Goal: Task Accomplishment & Management: Manage account settings

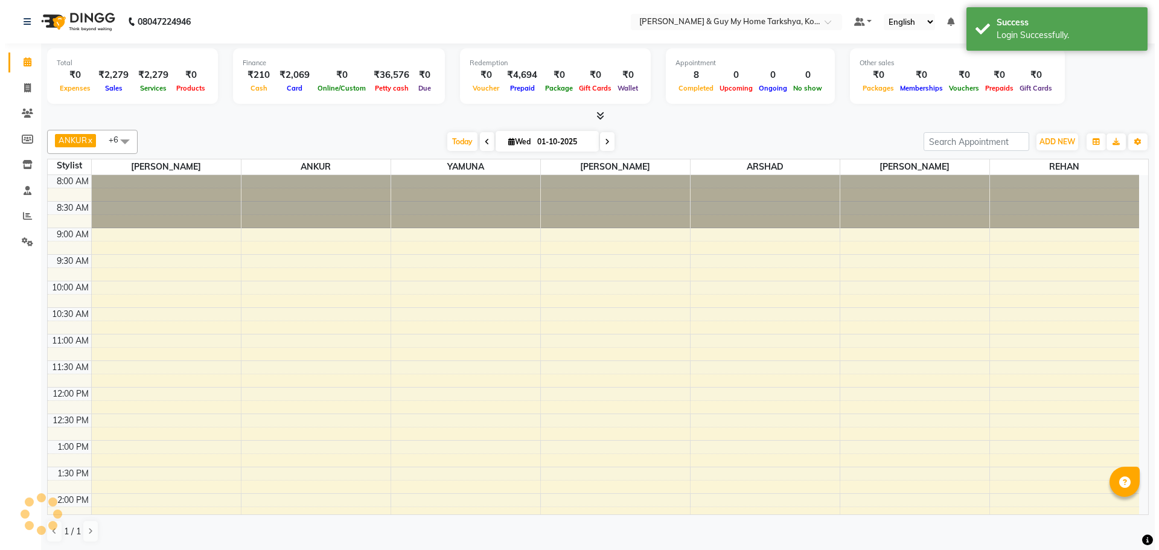
scroll to position [328, 0]
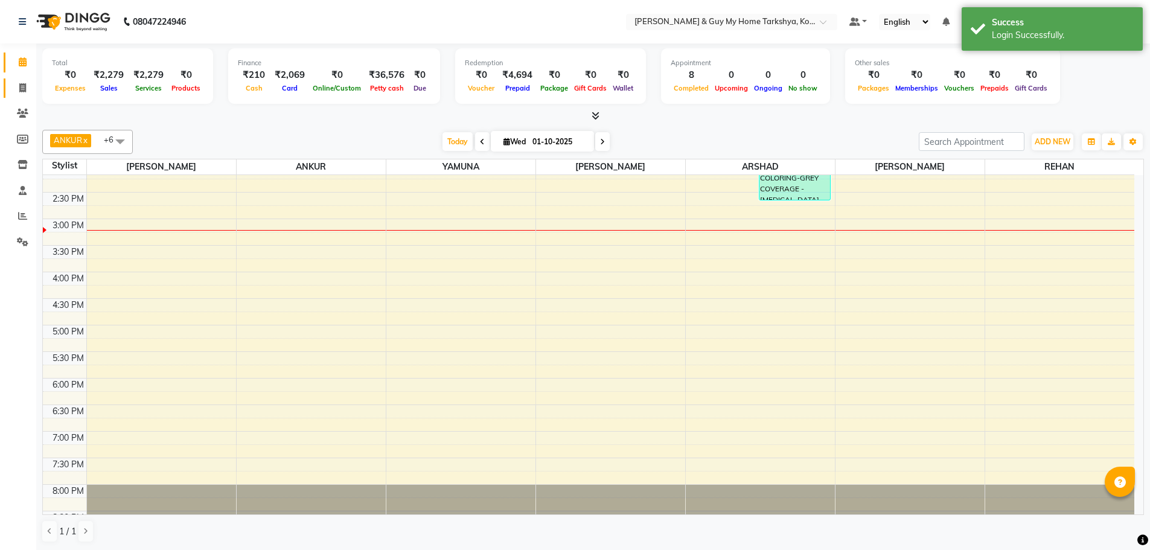
click at [18, 78] on link "Invoice" at bounding box center [18, 88] width 29 height 20
select select "service"
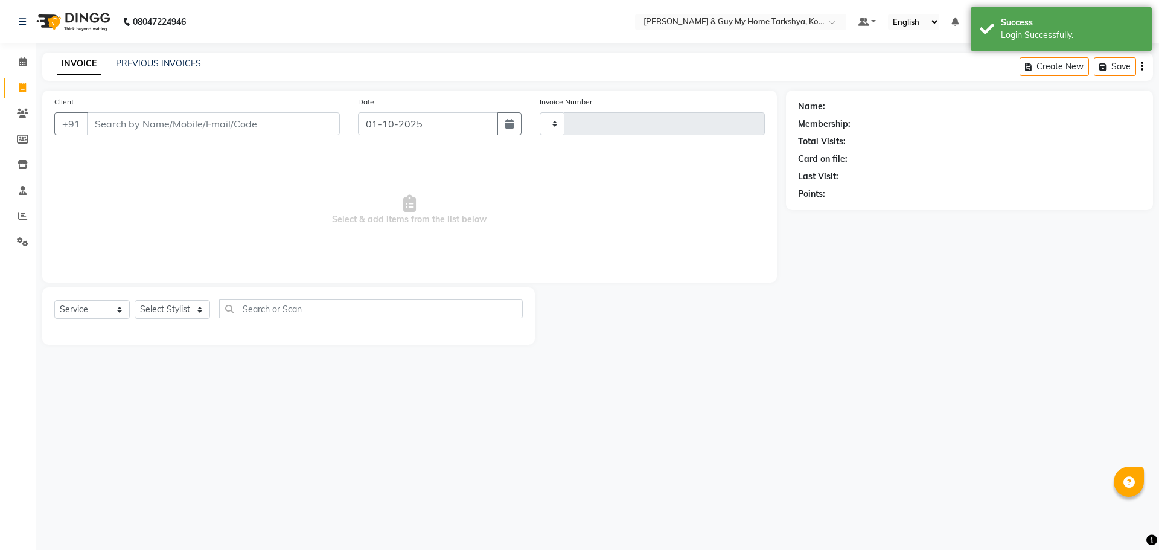
type input "2859"
select select "7902"
click at [152, 115] on input "Client" at bounding box center [213, 123] width 253 height 23
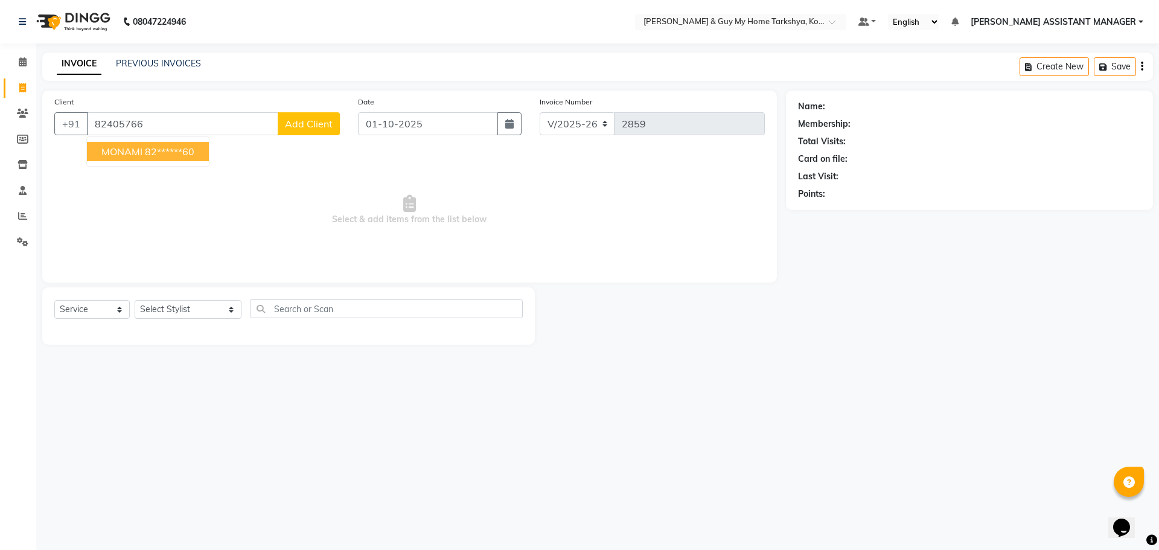
click at [169, 149] on ngb-highlight "82******60" at bounding box center [170, 152] width 50 height 12
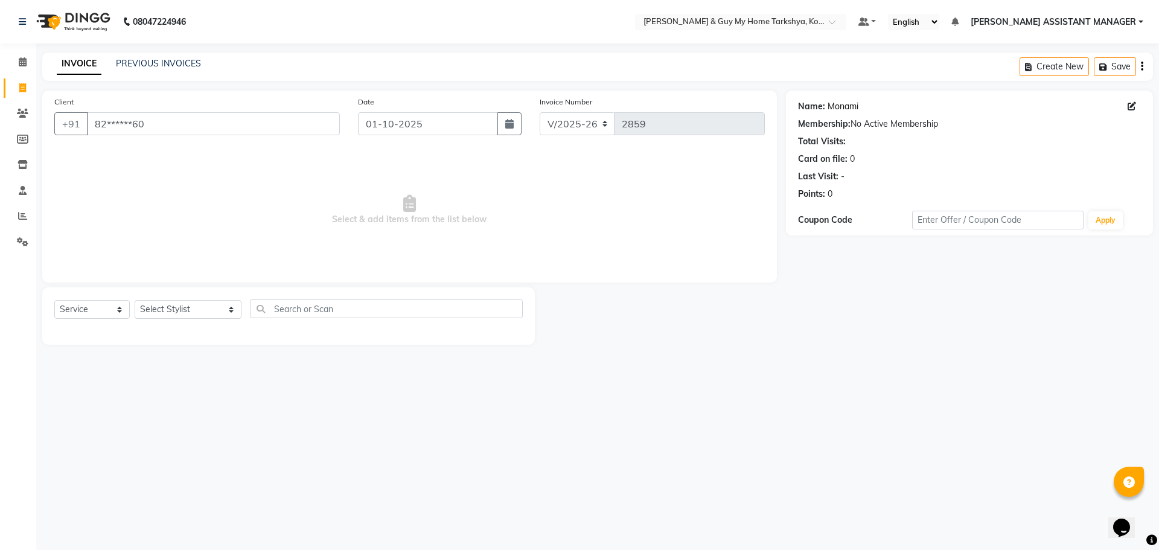
click at [840, 108] on link "Monami" at bounding box center [843, 106] width 31 height 13
drag, startPoint x: 223, startPoint y: 118, endPoint x: 109, endPoint y: 124, distance: 113.7
click at [109, 124] on input "82******60" at bounding box center [213, 123] width 253 height 23
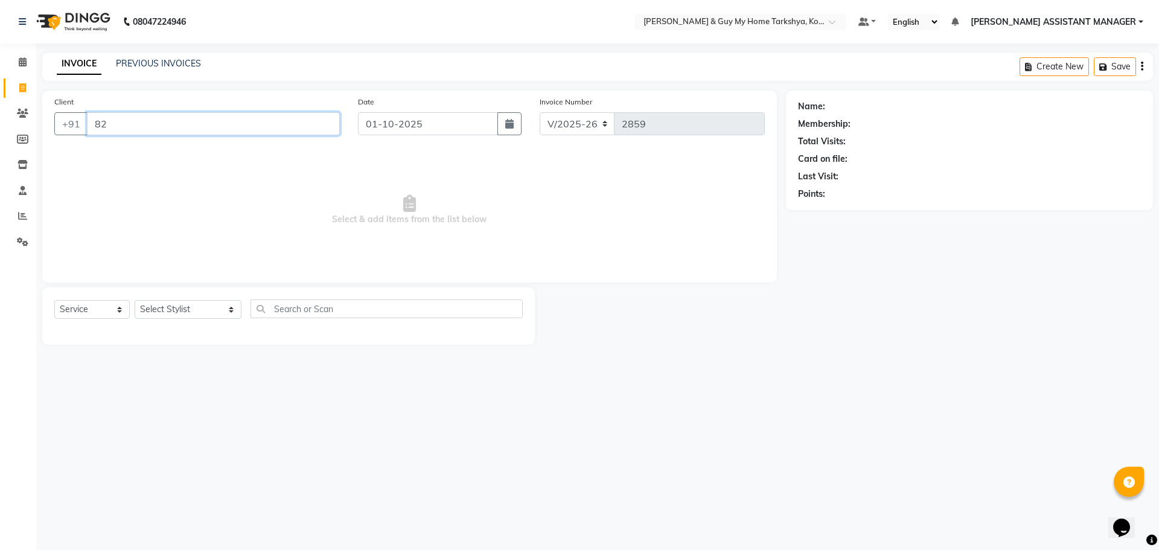
type input "8"
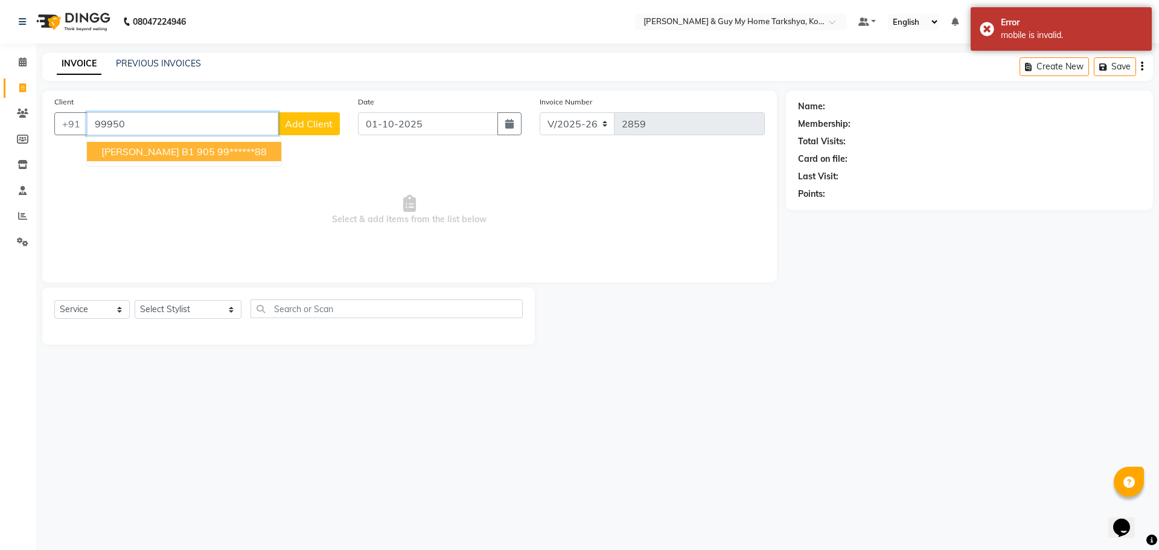
click at [220, 160] on button "GV RAO B1 905 99******88" at bounding box center [184, 151] width 194 height 19
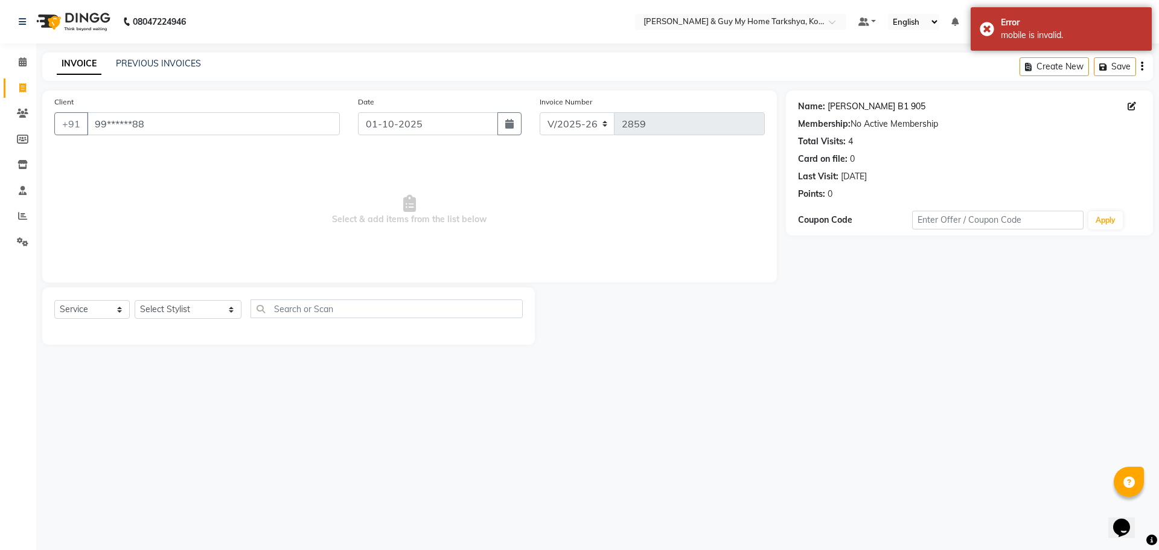
click at [851, 109] on link "Gv Rao B1 905" at bounding box center [877, 106] width 98 height 13
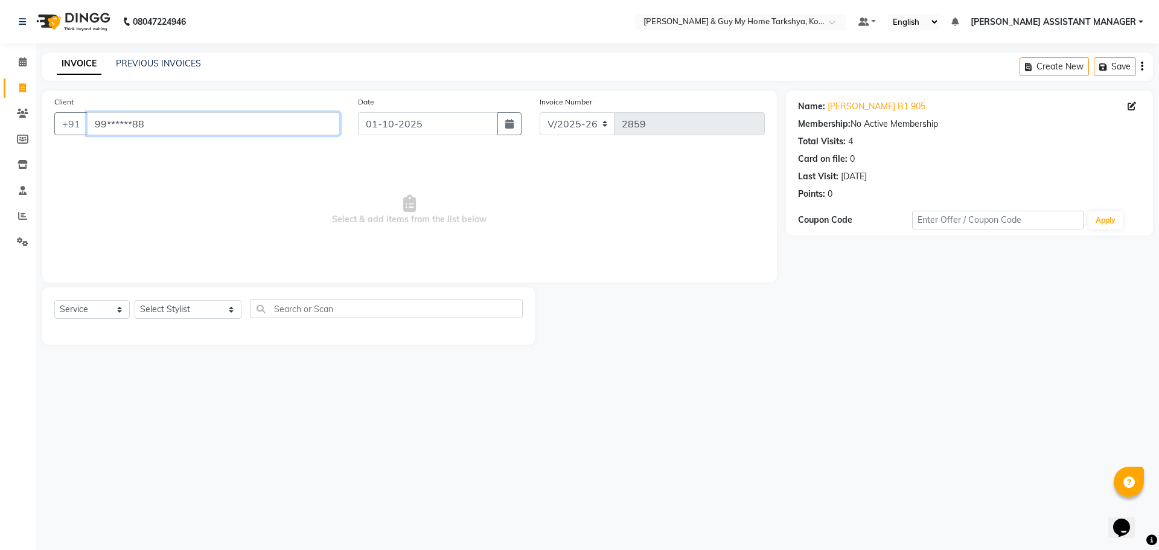
drag, startPoint x: 266, startPoint y: 126, endPoint x: 81, endPoint y: 138, distance: 185.2
click at [81, 138] on div "Client +91 99******88" at bounding box center [197, 120] width 304 height 50
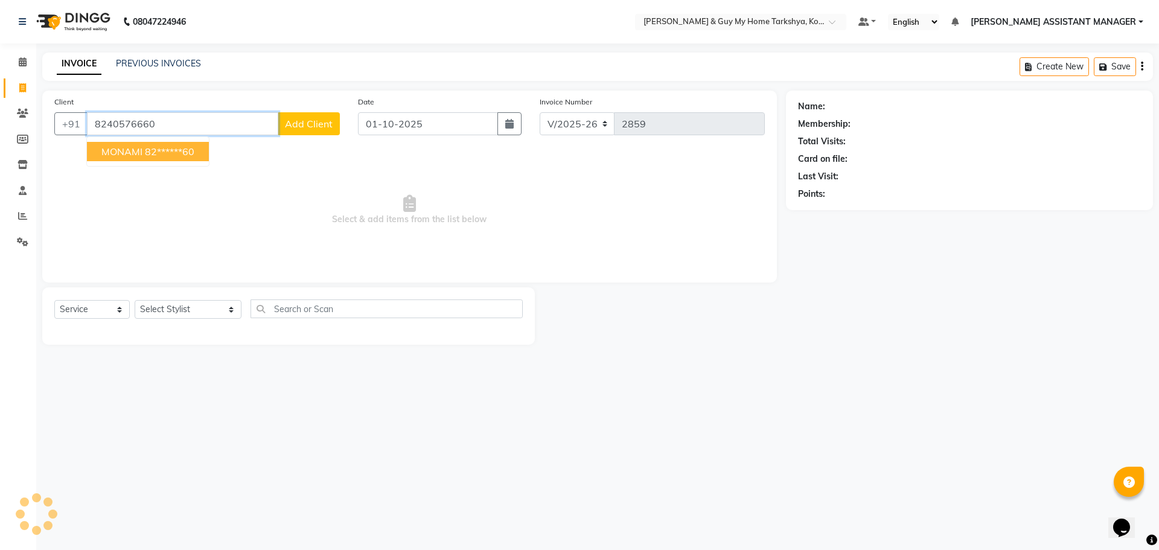
type input "8240576660"
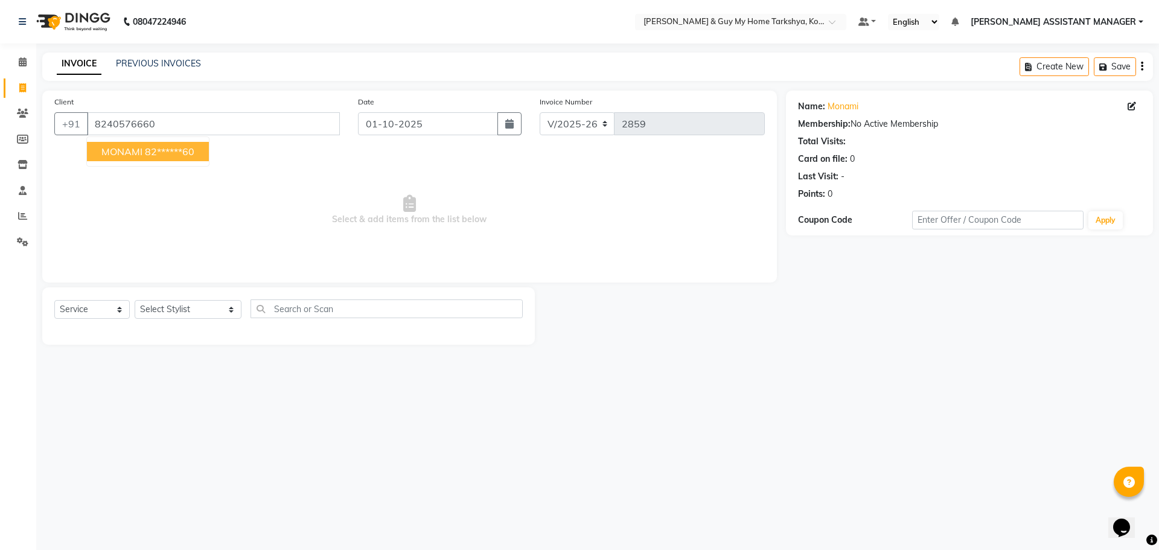
click at [842, 176] on div "-" at bounding box center [843, 176] width 4 height 13
click at [842, 107] on link "Monami" at bounding box center [843, 106] width 31 height 13
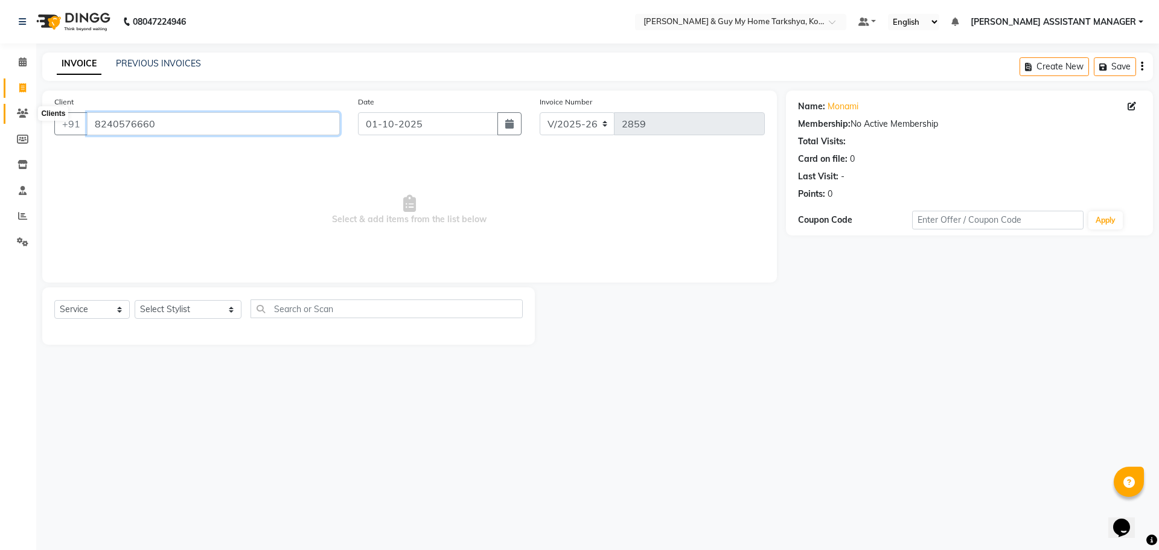
drag, startPoint x: 214, startPoint y: 124, endPoint x: 30, endPoint y: 120, distance: 184.2
click at [30, 120] on app-home "08047224946 Select Location × Toni & Guy My Home Tarkshya, Kokapet Default Pane…" at bounding box center [579, 181] width 1159 height 363
click at [232, 114] on input "Client" at bounding box center [213, 123] width 253 height 23
paste input "MONAMI"
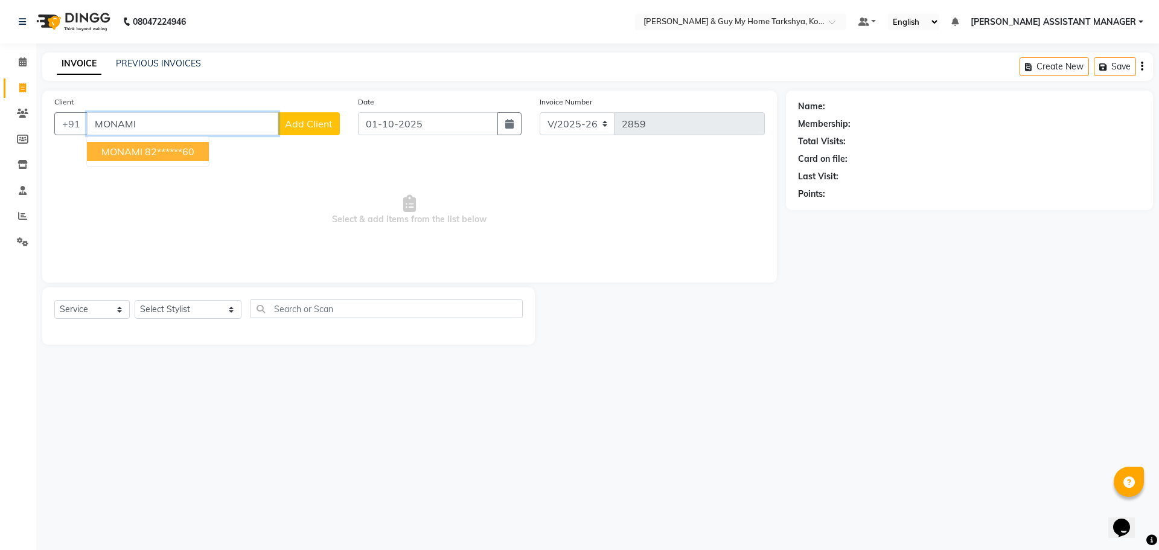
click at [170, 153] on ngb-highlight "82******60" at bounding box center [170, 152] width 50 height 12
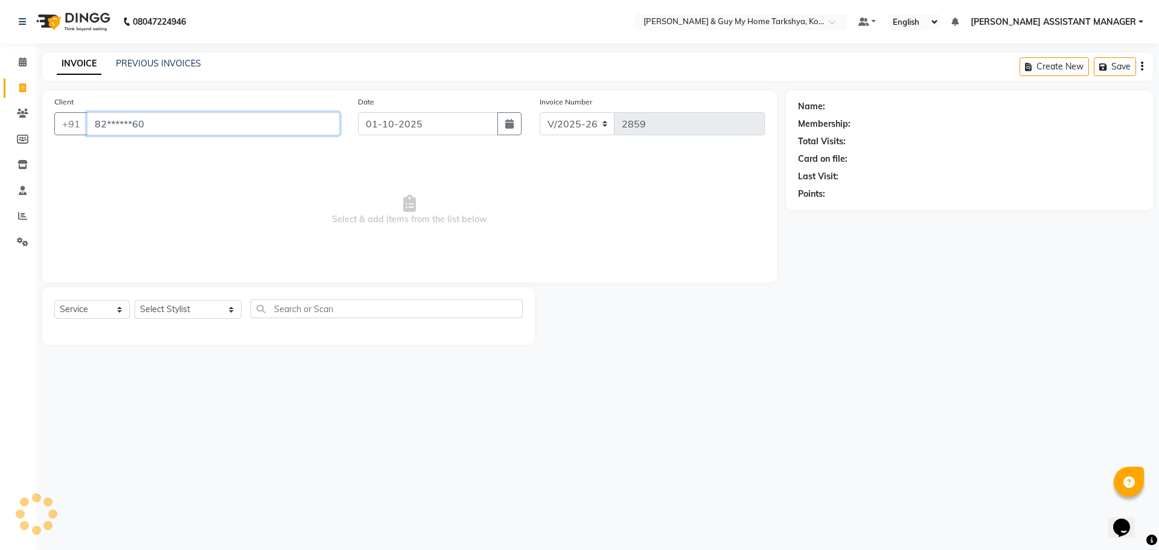
type input "82******60"
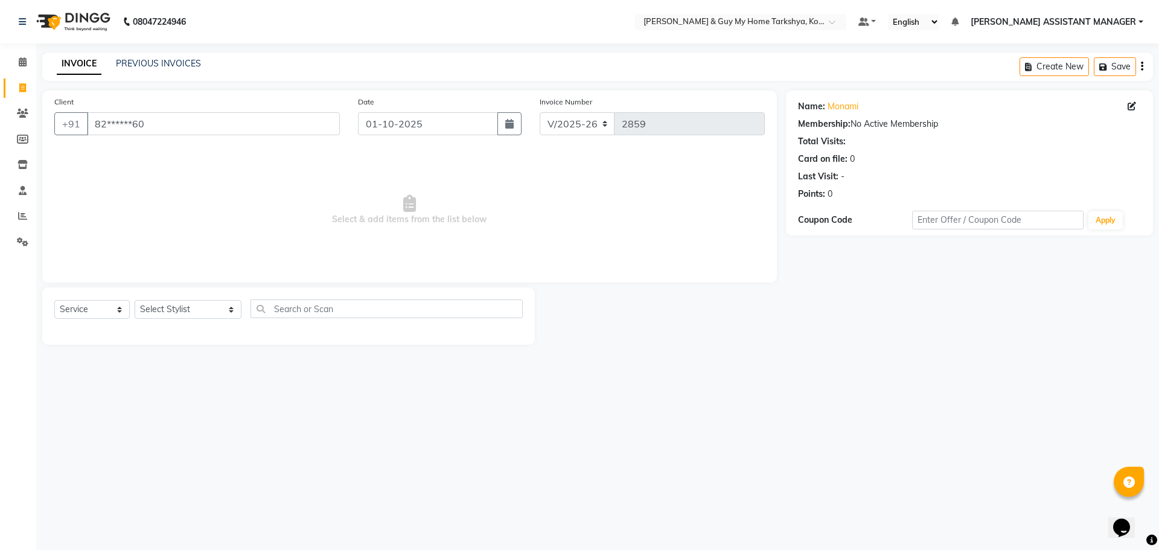
click at [842, 179] on div "-" at bounding box center [843, 176] width 4 height 13
drag, startPoint x: 262, startPoint y: 132, endPoint x: 14, endPoint y: 105, distance: 249.1
click at [14, 105] on app-home "08047224946 Select Location × Toni & Guy My Home Tarkshya, Kokapet Default Pane…" at bounding box center [579, 181] width 1159 height 363
click at [13, 88] on span at bounding box center [22, 89] width 21 height 14
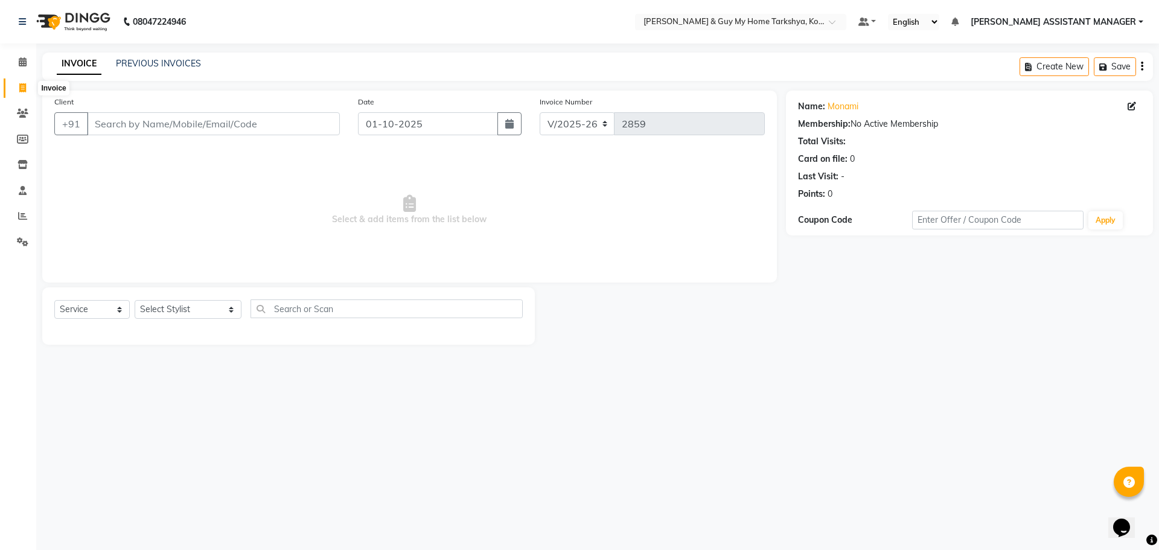
select select "service"
type input "2859"
select select "7902"
click at [487, 231] on span "Select & add items from the list below" at bounding box center [409, 210] width 711 height 121
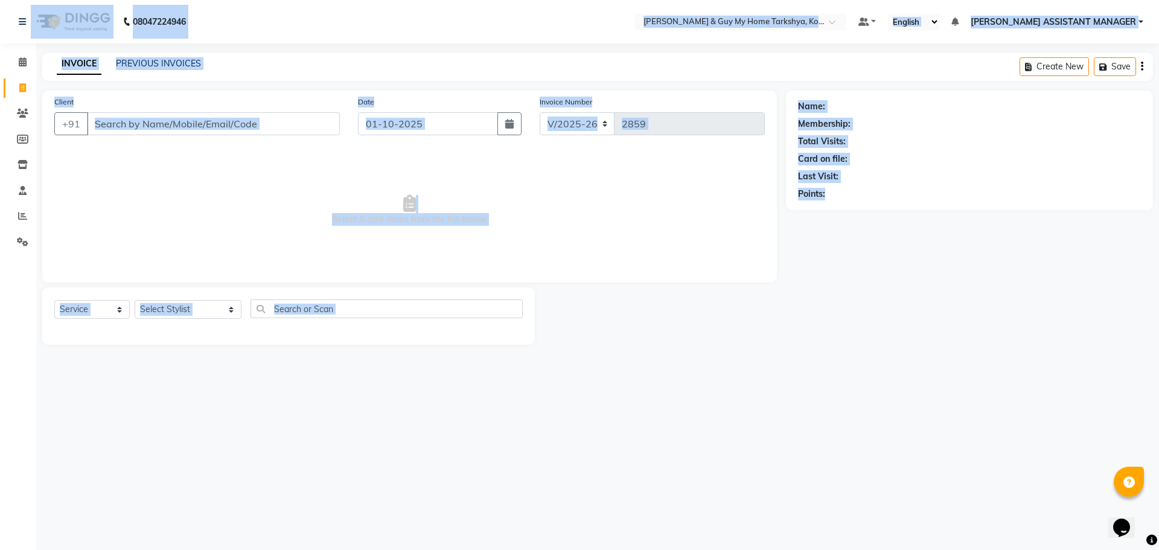
drag, startPoint x: 1020, startPoint y: 438, endPoint x: 0, endPoint y: 1, distance: 1109.6
click at [0, 1] on div "08047224946 Select Location × Toni & Guy My Home Tarkshya, Kokapet Default Pane…" at bounding box center [579, 275] width 1159 height 550
click at [786, 403] on div "08047224946 Select Location × Toni & Guy My Home Tarkshya, Kokapet Default Pane…" at bounding box center [579, 275] width 1159 height 550
drag, startPoint x: 1097, startPoint y: 520, endPoint x: 0, endPoint y: -22, distance: 1223.8
click at [0, 0] on html "08047224946 Select Location × Toni & Guy My Home Tarkshya, Kokapet Default Pane…" at bounding box center [579, 275] width 1159 height 550
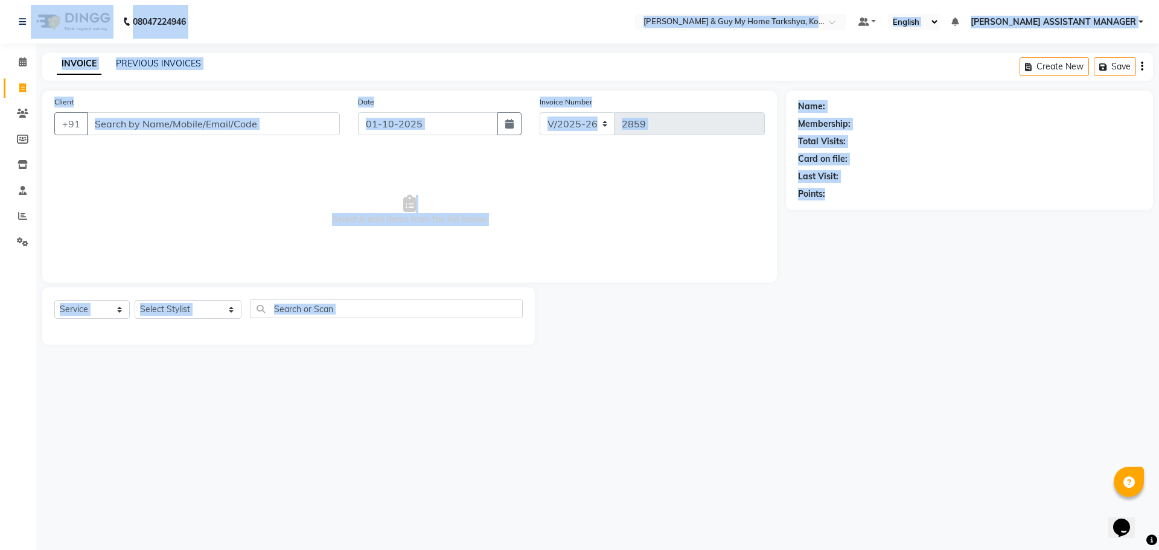
click at [864, 375] on div "08047224946 Select Location × Toni & Guy My Home Tarkshya, Kokapet Default Pane…" at bounding box center [579, 275] width 1159 height 550
drag, startPoint x: 1084, startPoint y: 530, endPoint x: 0, endPoint y: -73, distance: 1240.1
click at [0, 0] on html "08047224946 Select Location × Toni & Guy My Home Tarkshya, Kokapet Default Pane…" at bounding box center [579, 275] width 1159 height 550
click at [1062, 343] on div "Name: Membership: Total Visits: Card on file: Last Visit: Points:" at bounding box center [974, 218] width 376 height 254
drag, startPoint x: 1060, startPoint y: 522, endPoint x: 3, endPoint y: 12, distance: 1173.7
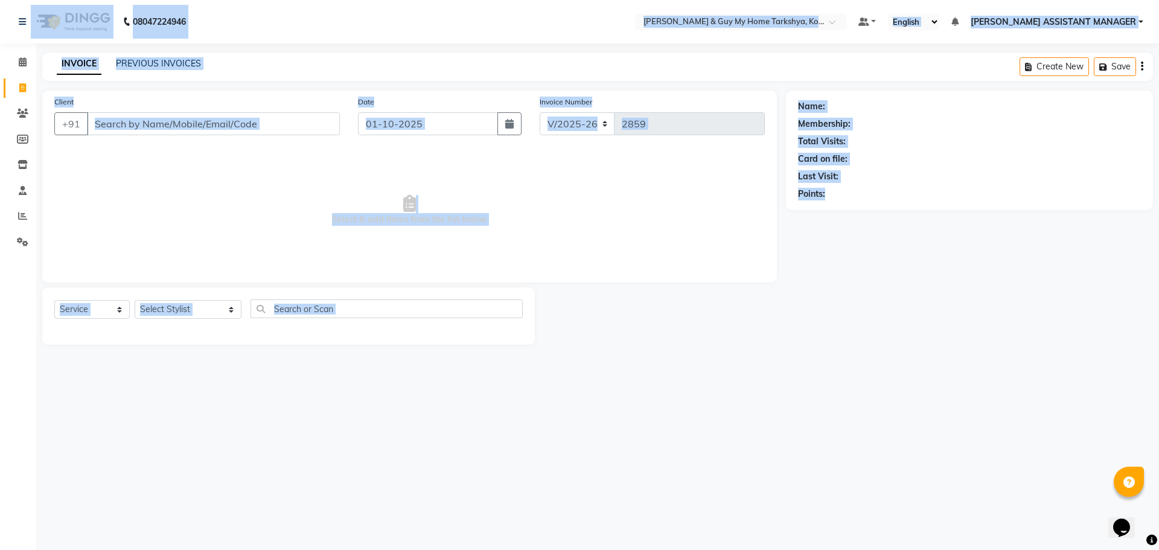
click at [3, 12] on div "08047224946 Select Location × Toni & Guy My Home Tarkshya, Kokapet Default Pane…" at bounding box center [579, 275] width 1159 height 550
click at [815, 402] on div "08047224946 Select Location × Toni & Guy My Home Tarkshya, Kokapet Default Pane…" at bounding box center [579, 275] width 1159 height 550
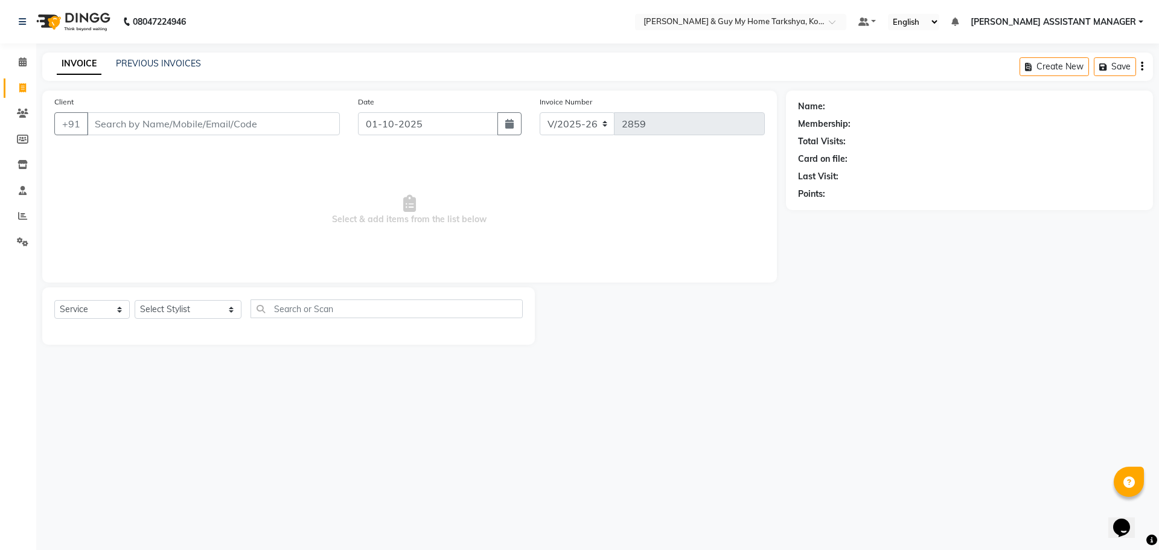
drag, startPoint x: 1118, startPoint y: 536, endPoint x: 1301, endPoint y: 623, distance: 203.1
click at [1109, 502] on html "Opens Chat This icon Opens the chat window." at bounding box center [1128, 520] width 39 height 36
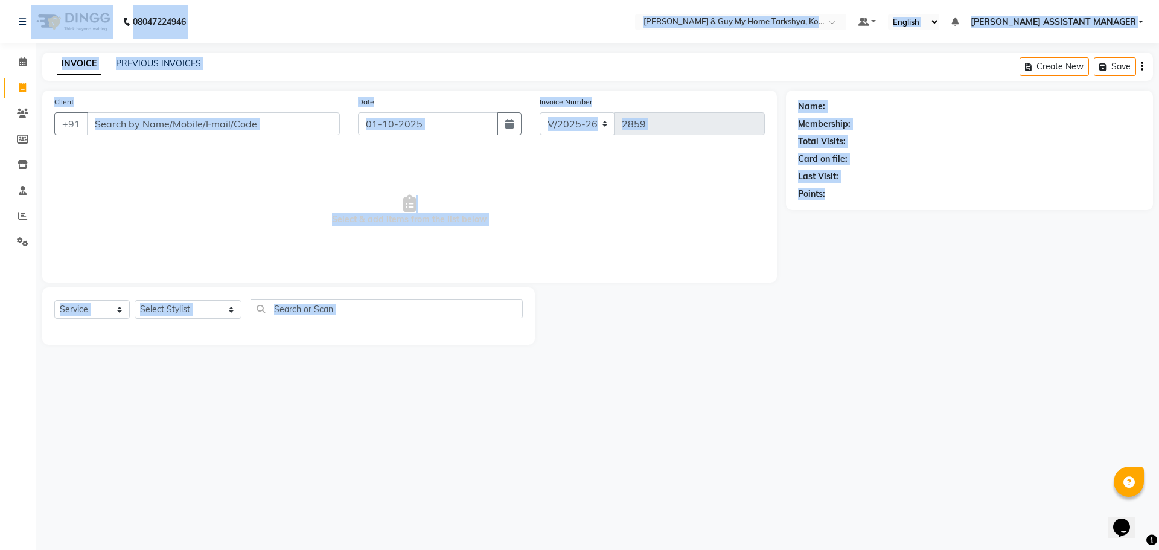
drag, startPoint x: 1013, startPoint y: 438, endPoint x: 48, endPoint y: 18, distance: 1051.7
click at [48, 18] on div "08047224946 Select Location × Toni & Guy My Home Tarkshya, Kokapet Default Pane…" at bounding box center [579, 275] width 1159 height 550
click at [934, 426] on div "08047224946 Select Location × Toni & Guy My Home Tarkshya, Kokapet Default Pane…" at bounding box center [579, 275] width 1159 height 550
drag, startPoint x: 1006, startPoint y: 475, endPoint x: 0, endPoint y: 30, distance: 1100.3
click at [0, 30] on div "08047224946 Select Location × Toni & Guy My Home Tarkshya, Kokapet Default Pane…" at bounding box center [579, 275] width 1159 height 550
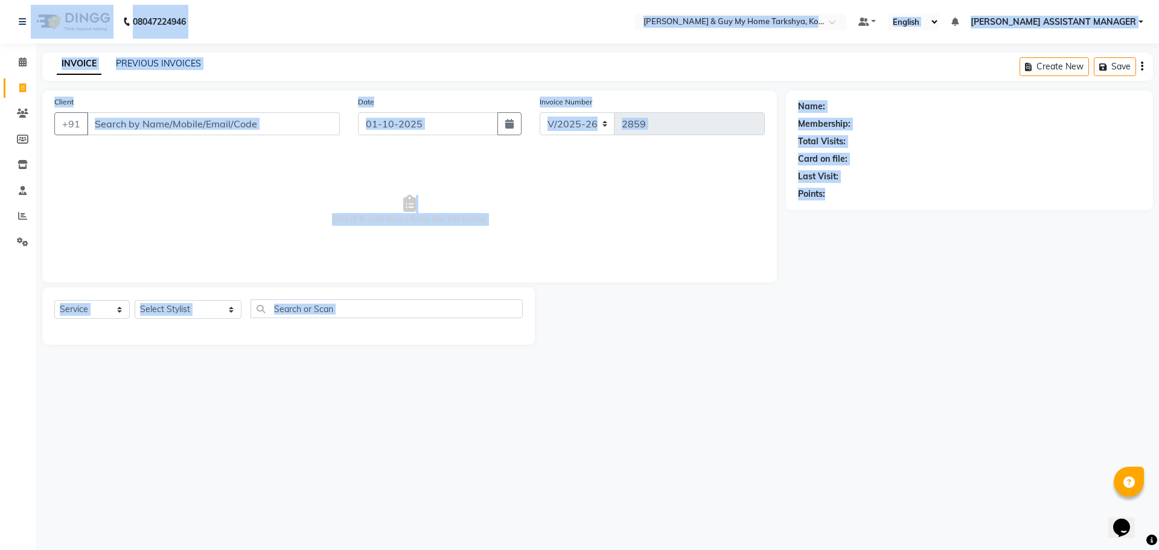
click at [826, 409] on div "08047224946 Select Location × Toni & Guy My Home Tarkshya, Kokapet Default Pane…" at bounding box center [579, 275] width 1159 height 550
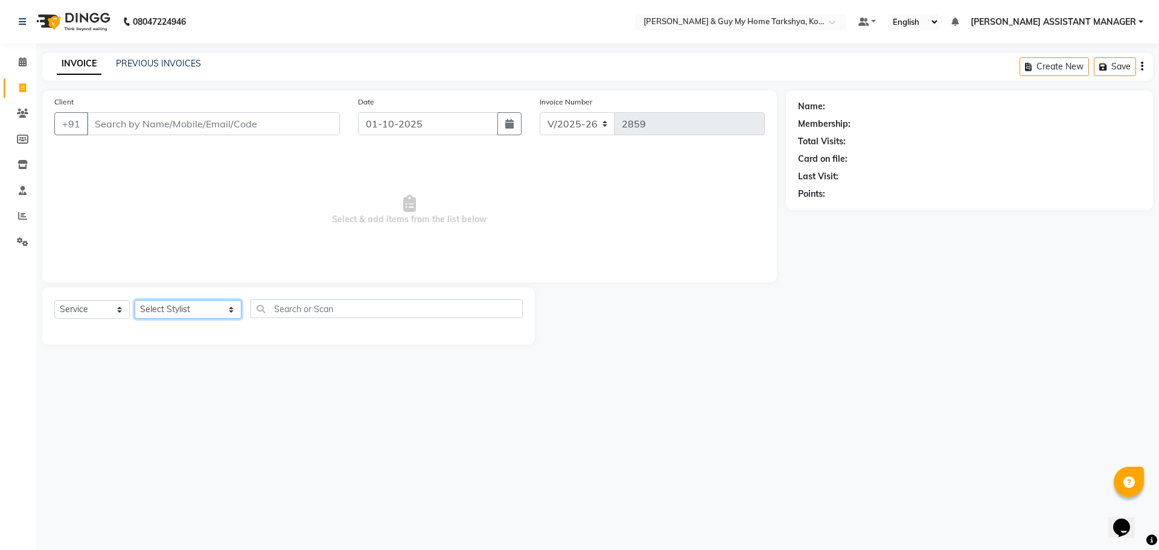
click at [203, 313] on select "Select Stylist ANKUR ANSHU ARCHANA ARSHAD ELVINA GANESH GLORY IRFAN JIYA KRISHN…" at bounding box center [188, 309] width 107 height 19
select select "78699"
click at [135, 300] on select "Select Stylist ANKUR ANSHU ARCHANA ARSHAD ELVINA GANESH GLORY IRFAN JIYA KRISHN…" at bounding box center [188, 309] width 107 height 19
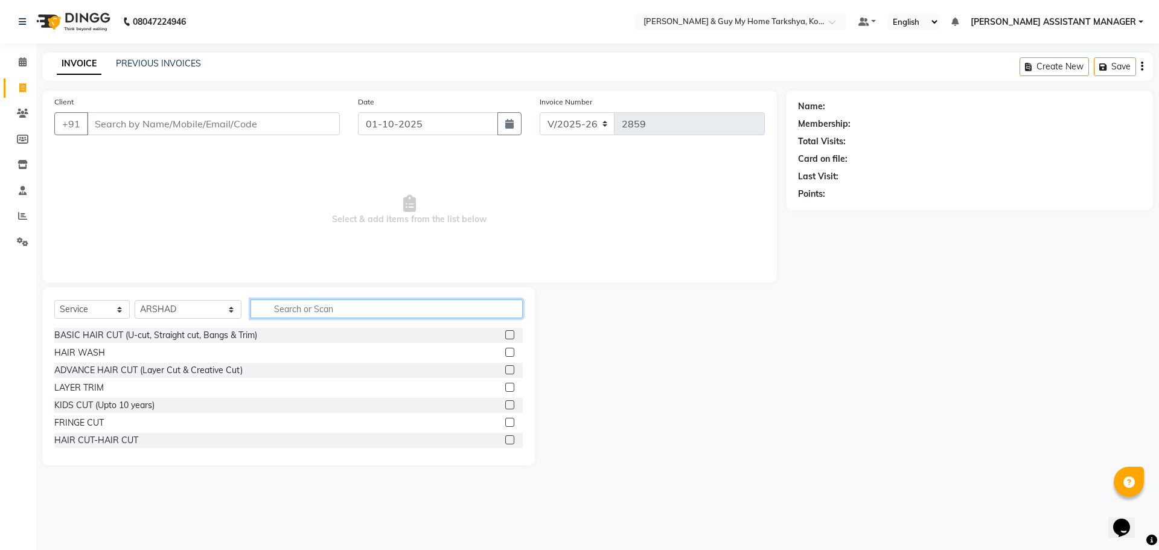
click at [296, 307] on input "text" at bounding box center [387, 308] width 273 height 19
click at [122, 441] on div "HAIR CUT-HAIR CUT" at bounding box center [96, 440] width 84 height 13
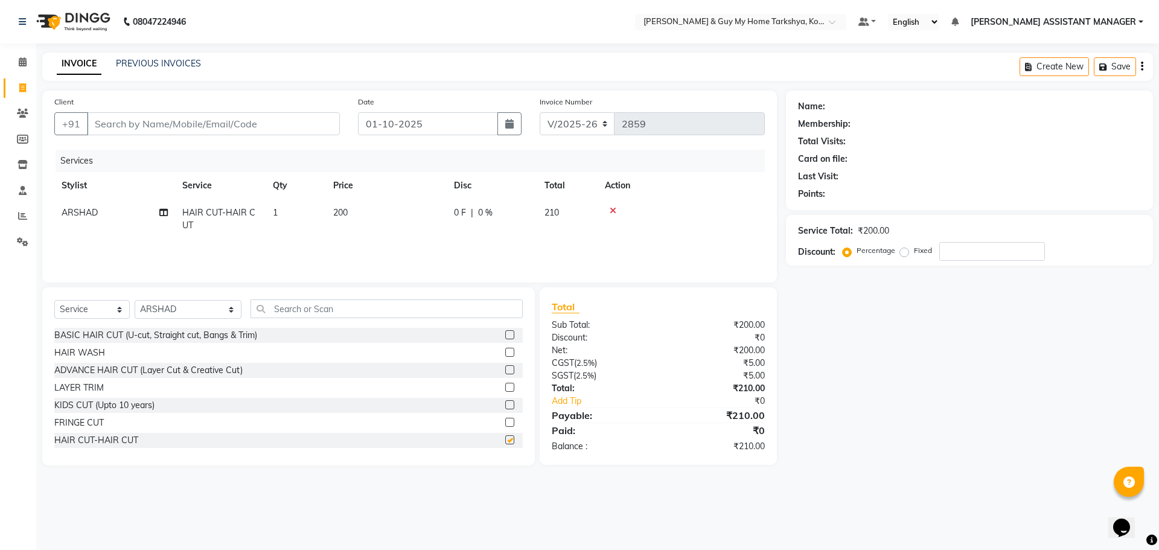
checkbox input "false"
click at [322, 308] on input "text" at bounding box center [387, 308] width 273 height 19
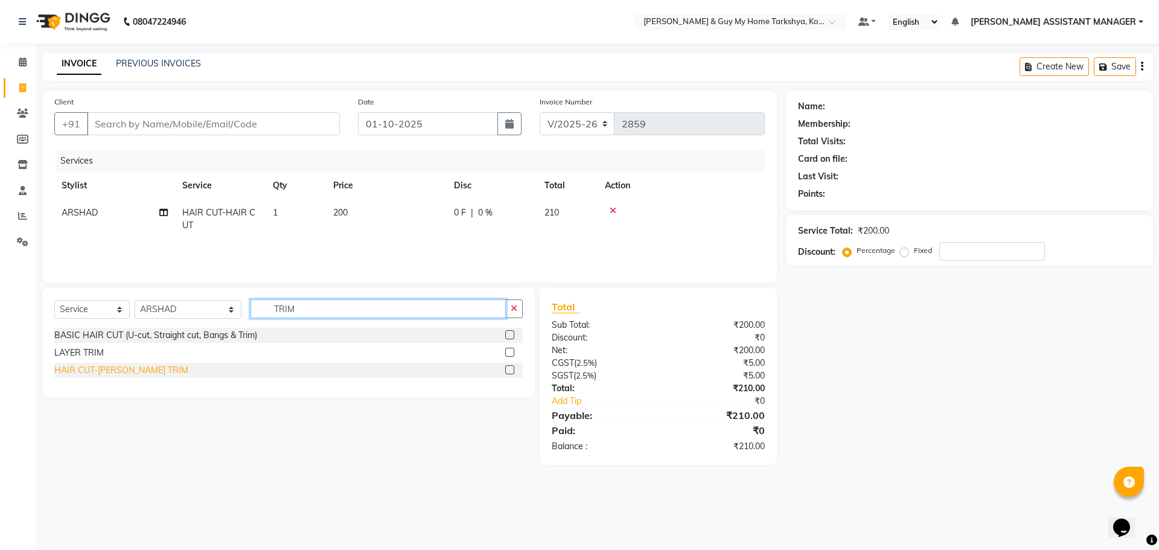
type input "TRIM"
click at [131, 371] on div "HAIR CUT-BEARD TRIM" at bounding box center [121, 370] width 134 height 13
checkbox input "false"
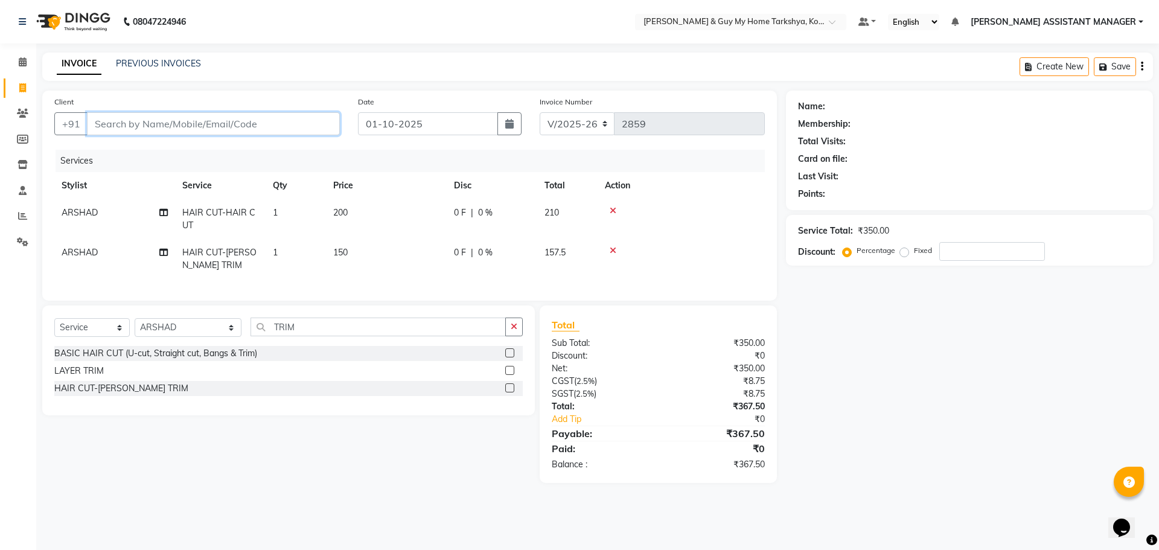
click at [168, 130] on input "Client" at bounding box center [213, 123] width 253 height 23
type input "9"
type input "0"
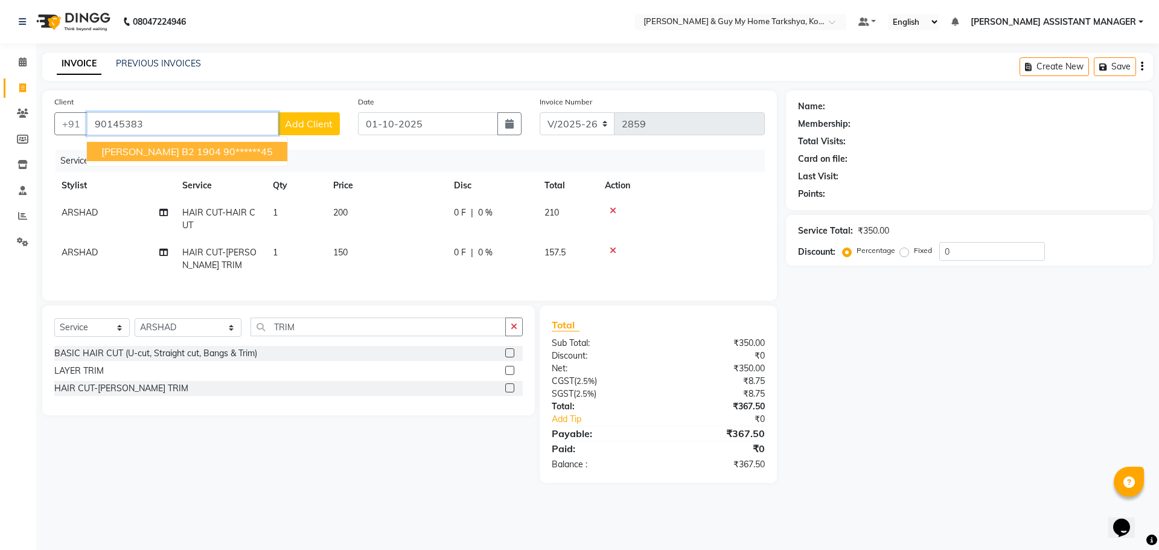
click at [170, 151] on span "SRIKANTH B2 1904" at bounding box center [161, 152] width 120 height 12
type input "90******45"
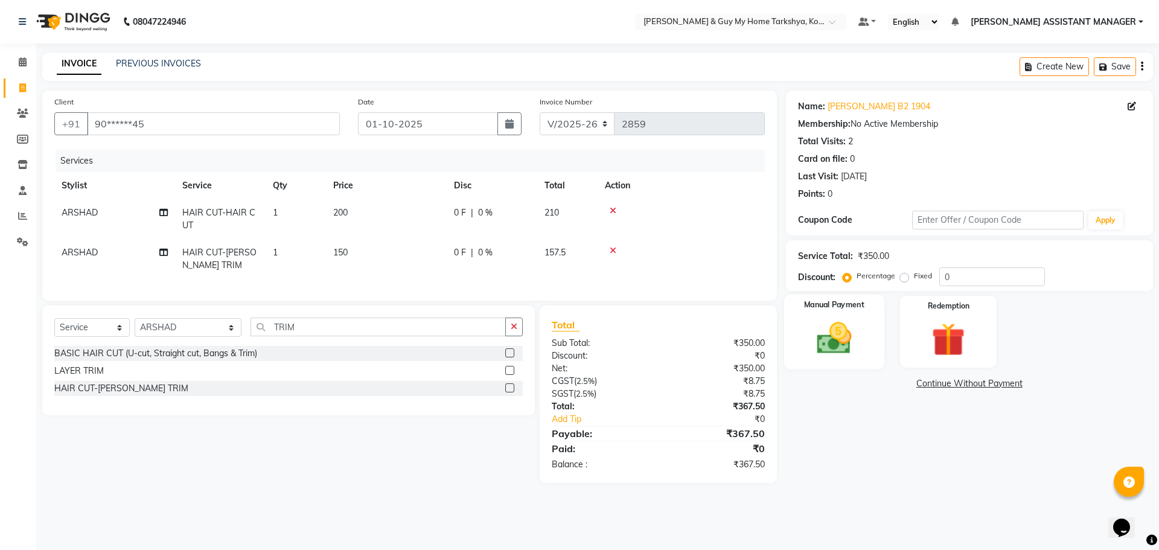
click at [839, 316] on div "Manual Payment" at bounding box center [834, 332] width 100 height 74
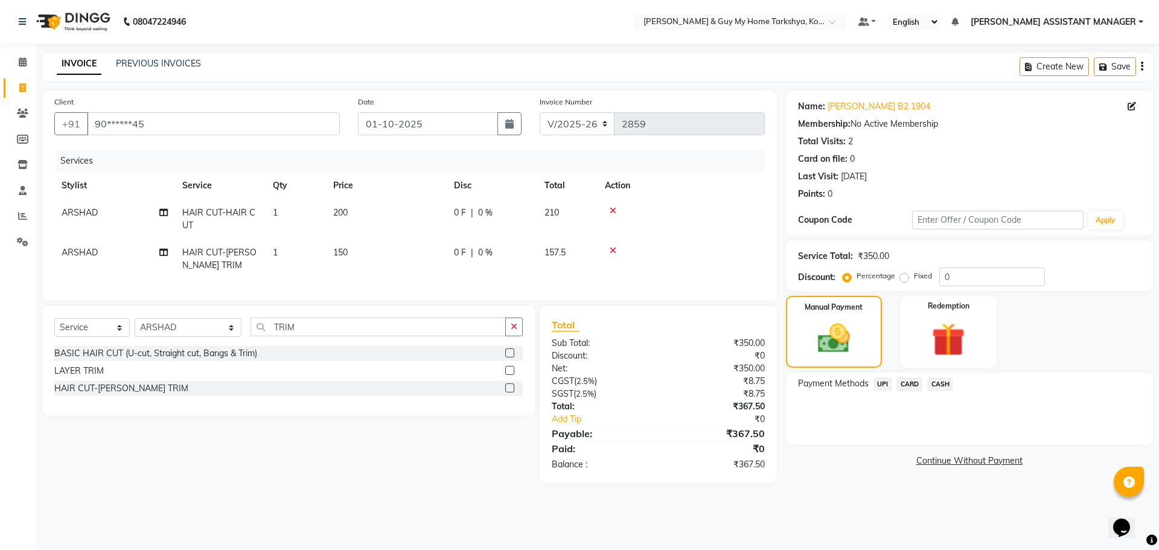
click at [886, 383] on span "UPI" at bounding box center [883, 384] width 19 height 14
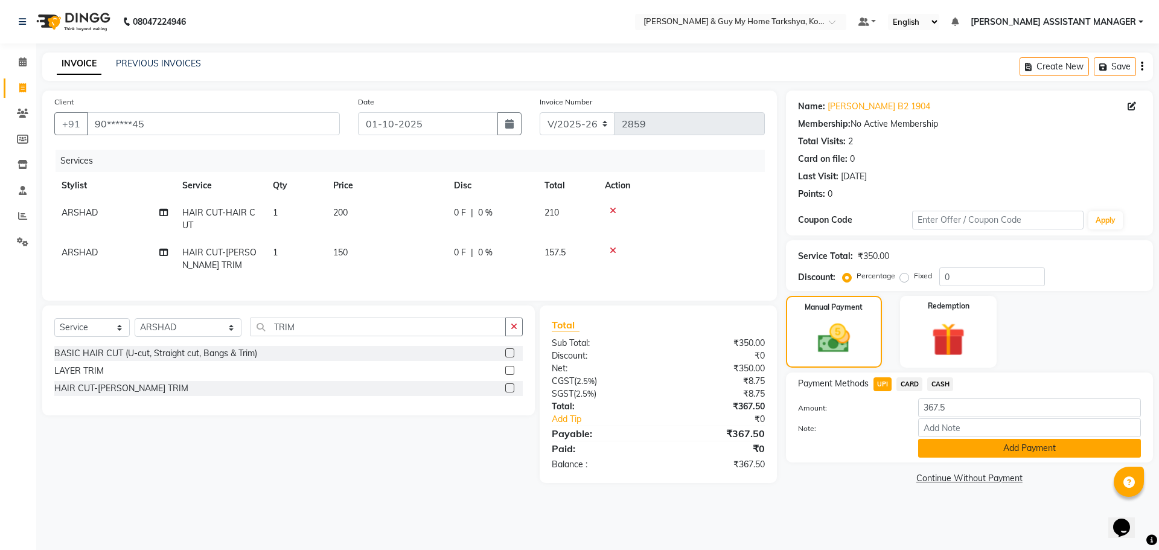
click at [930, 441] on button "Add Payment" at bounding box center [1029, 448] width 223 height 19
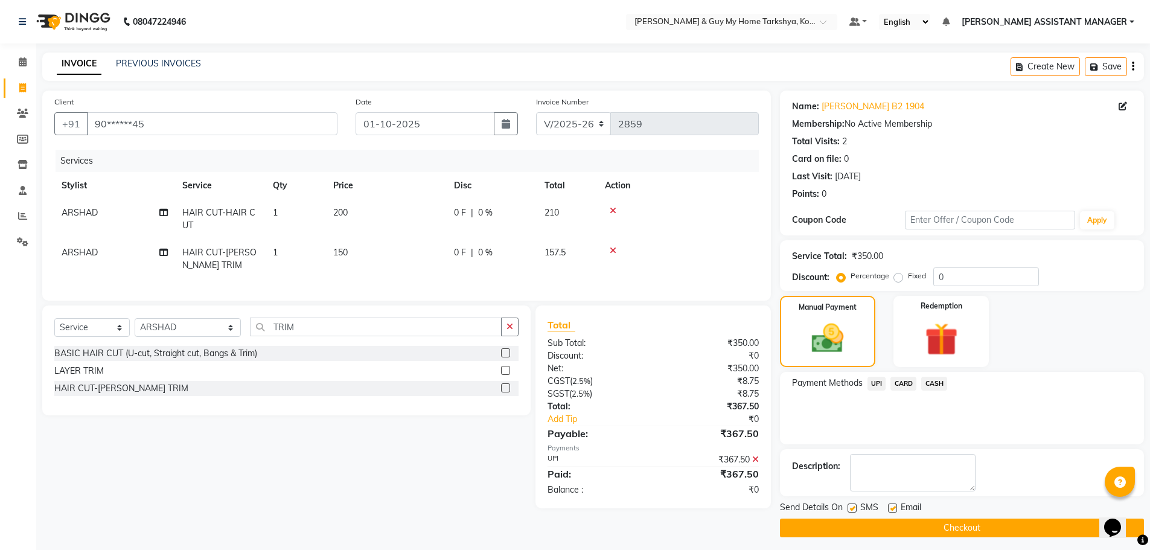
click at [862, 520] on button "Checkout" at bounding box center [962, 528] width 364 height 19
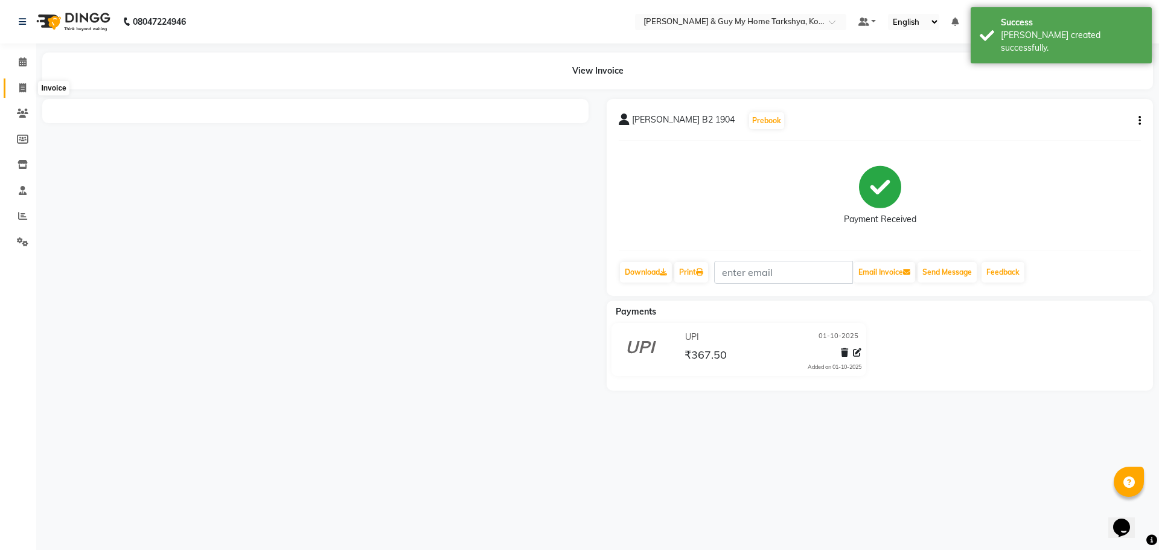
click at [28, 83] on span at bounding box center [22, 89] width 21 height 14
select select "service"
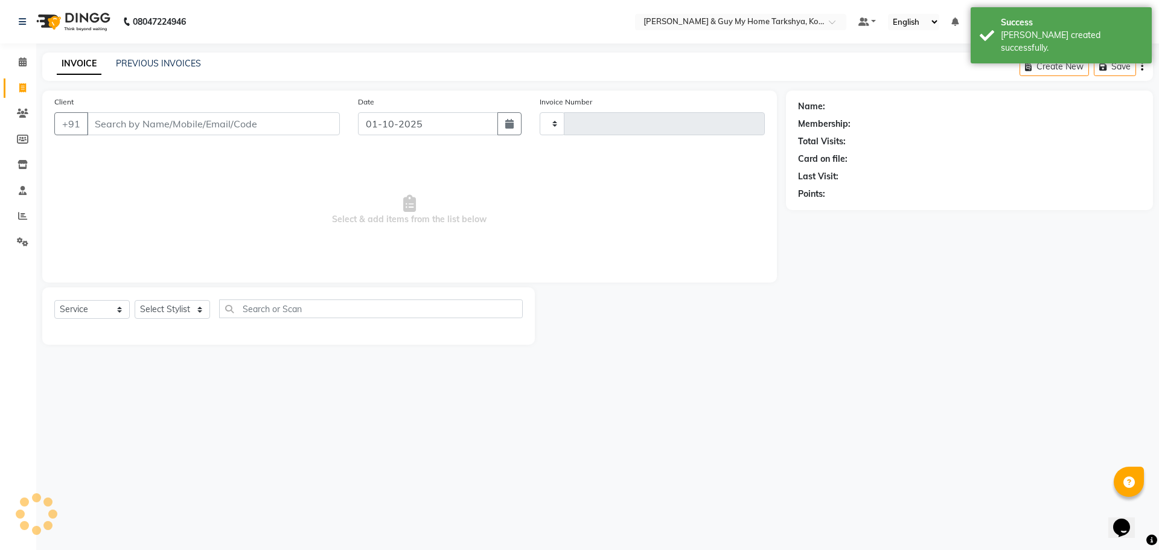
type input "2861"
select select "7902"
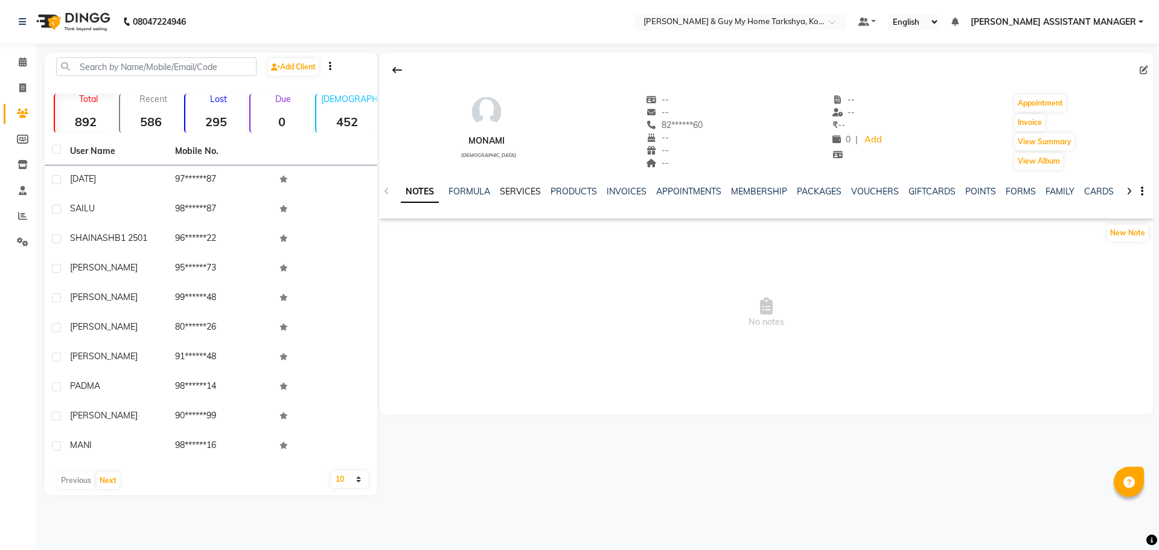
click at [511, 192] on link "SERVICES" at bounding box center [520, 191] width 41 height 11
click at [453, 189] on link "FORMULA" at bounding box center [449, 191] width 42 height 11
click at [419, 192] on link "NOTES" at bounding box center [414, 191] width 27 height 11
click at [508, 199] on div "NOTES FORMULA SERVICES PRODUCTS INVOICES APPOINTMENTS MEMBERSHIP PACKAGES VOUCH…" at bounding box center [752, 196] width 702 height 22
click at [521, 191] on link "SERVICES" at bounding box center [520, 191] width 41 height 11
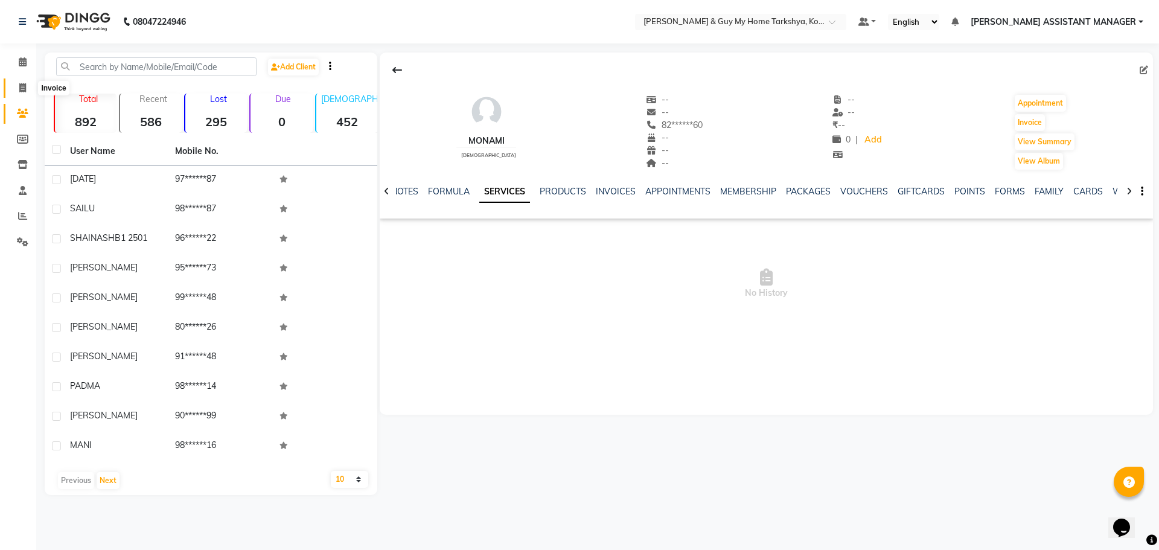
drag, startPoint x: 18, startPoint y: 89, endPoint x: 33, endPoint y: 81, distance: 17.6
click at [18, 89] on span at bounding box center [22, 89] width 21 height 14
select select "7902"
select select "service"
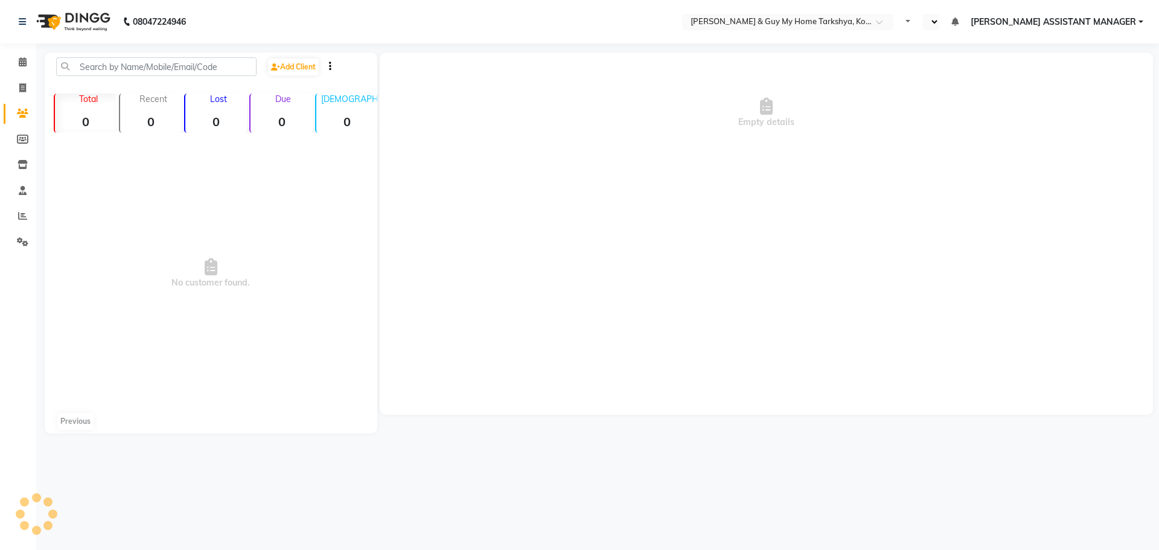
select select "en"
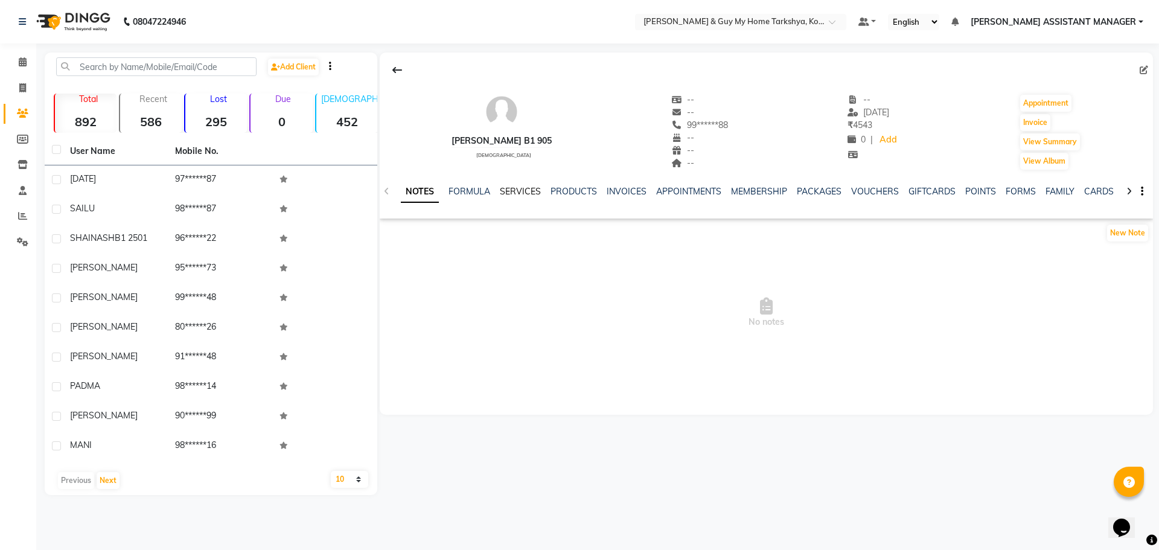
click at [530, 190] on link "SERVICES" at bounding box center [520, 191] width 41 height 11
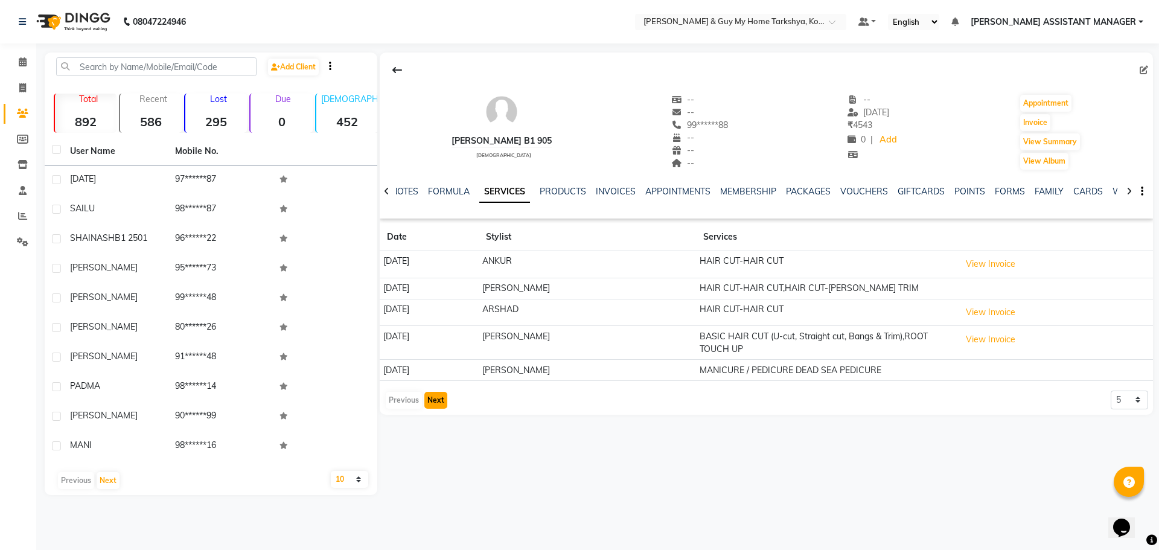
click at [428, 400] on button "Next" at bounding box center [435, 400] width 23 height 17
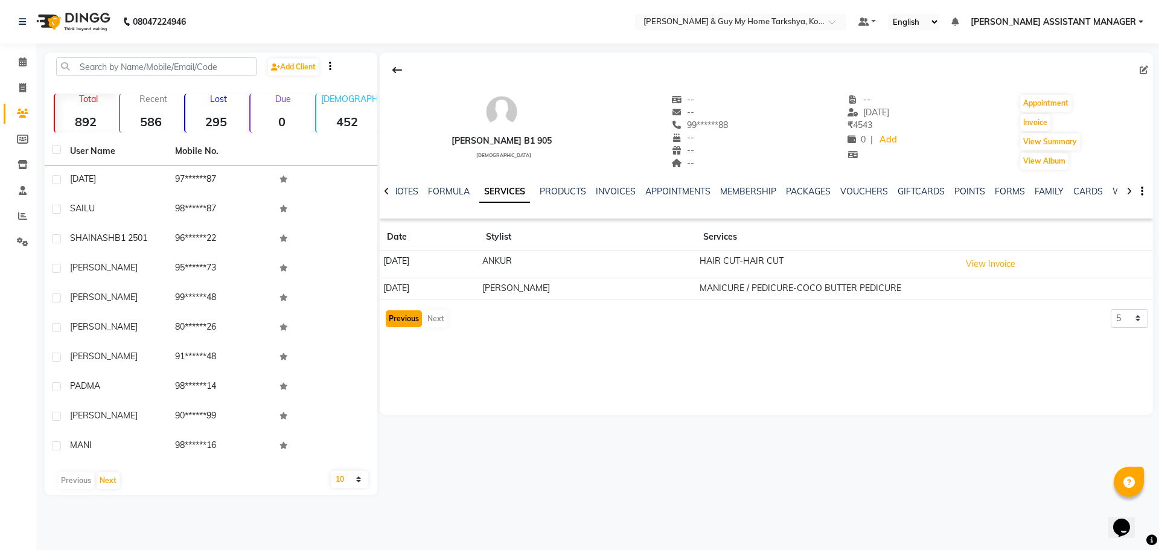
click at [402, 322] on button "Previous" at bounding box center [404, 318] width 36 height 17
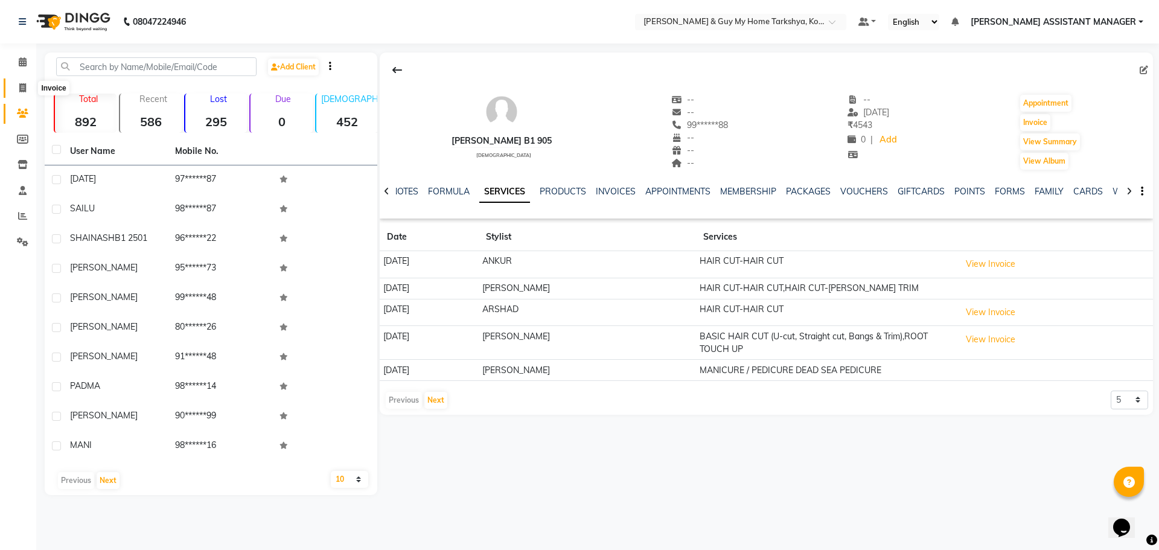
click at [29, 94] on span at bounding box center [22, 89] width 21 height 14
select select "service"
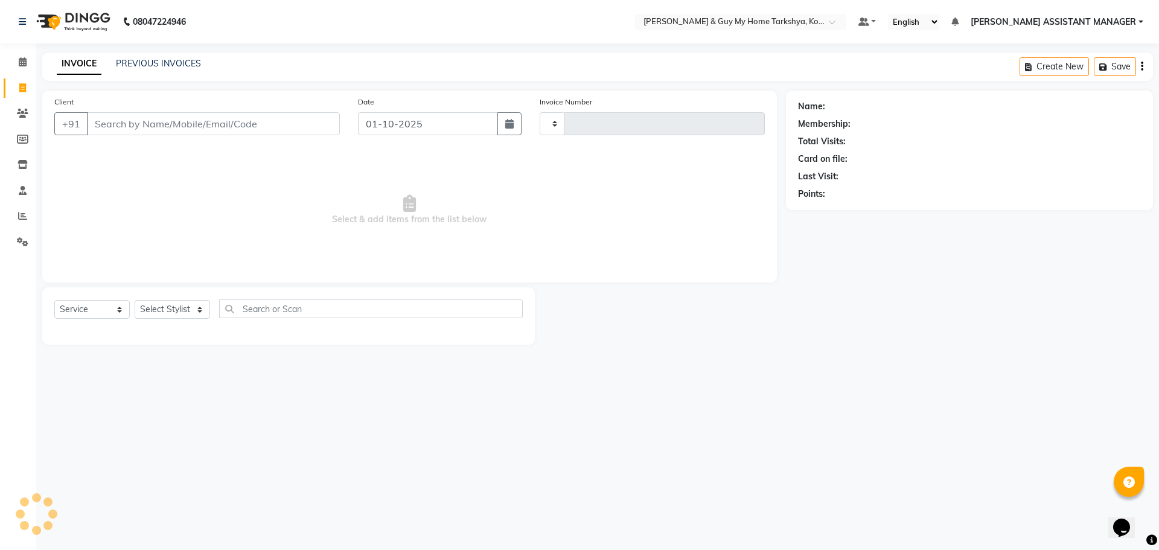
type input "2859"
select select "7902"
click at [163, 129] on input "Client" at bounding box center [213, 123] width 253 height 23
paste input "9059811762"
type input "9059811762"
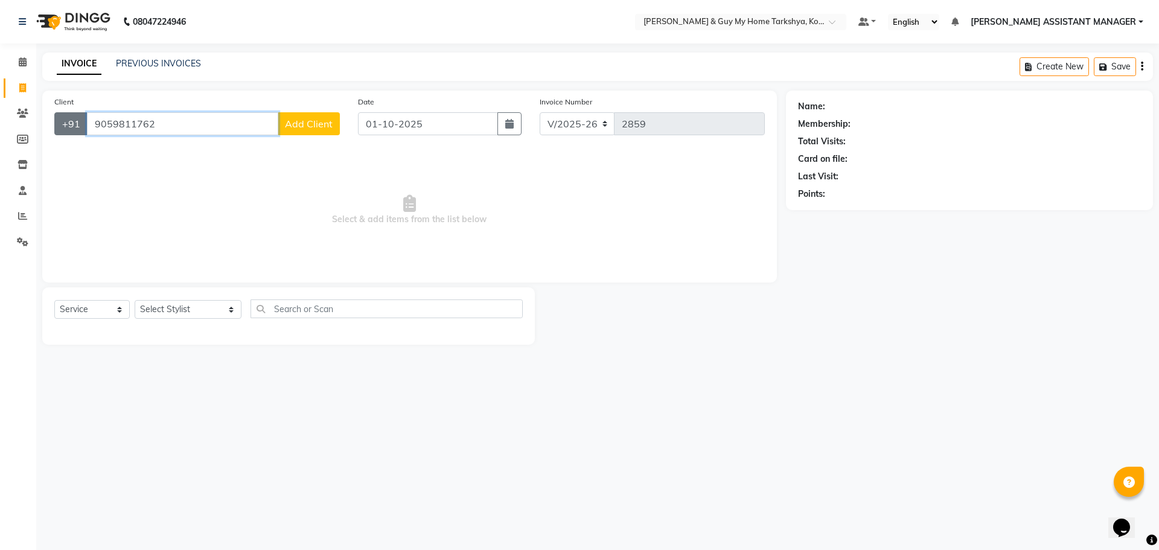
drag, startPoint x: 201, startPoint y: 127, endPoint x: 62, endPoint y: 135, distance: 139.7
click at [62, 135] on div "+91 9059811762 Add Client" at bounding box center [197, 123] width 286 height 23
paste input "8240576660"
type input "8240576660"
drag, startPoint x: 165, startPoint y: 116, endPoint x: 51, endPoint y: 120, distance: 114.8
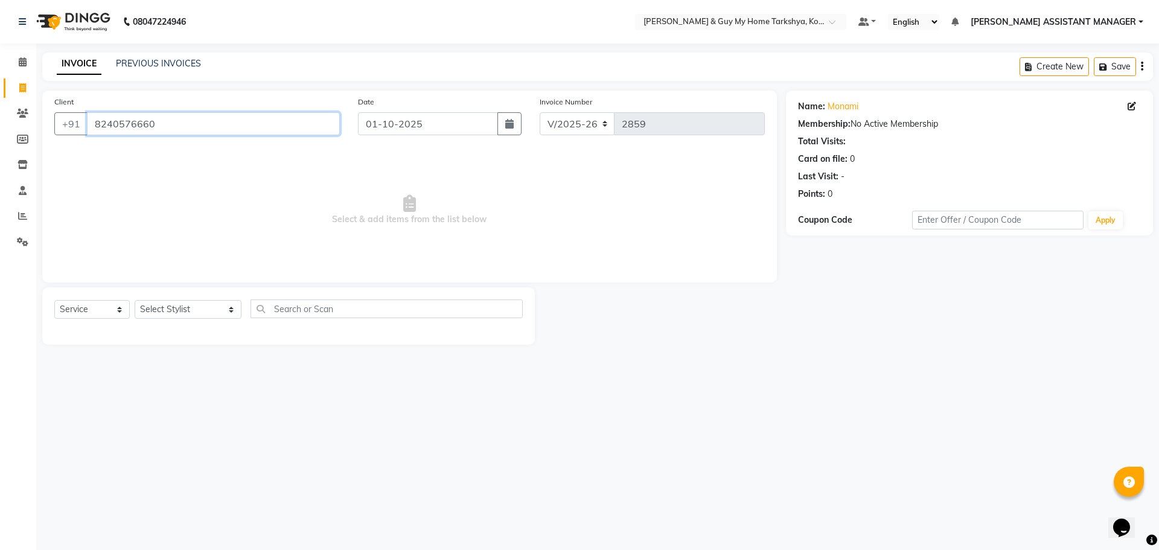
click at [51, 120] on div "Client +91 8240576660" at bounding box center [197, 120] width 304 height 50
click at [0, 153] on li "Inventory" at bounding box center [18, 165] width 36 height 26
click at [120, 311] on select "Select Service Product Membership Package Voucher Prepaid Gift Card" at bounding box center [91, 309] width 75 height 19
click at [221, 306] on select "Select Stylist ANKUR ANSHU ARCHANA ARSHAD ELVINA GANESH GLORY IRFAN JIYA KRISHN…" at bounding box center [188, 309] width 107 height 19
select select "90423"
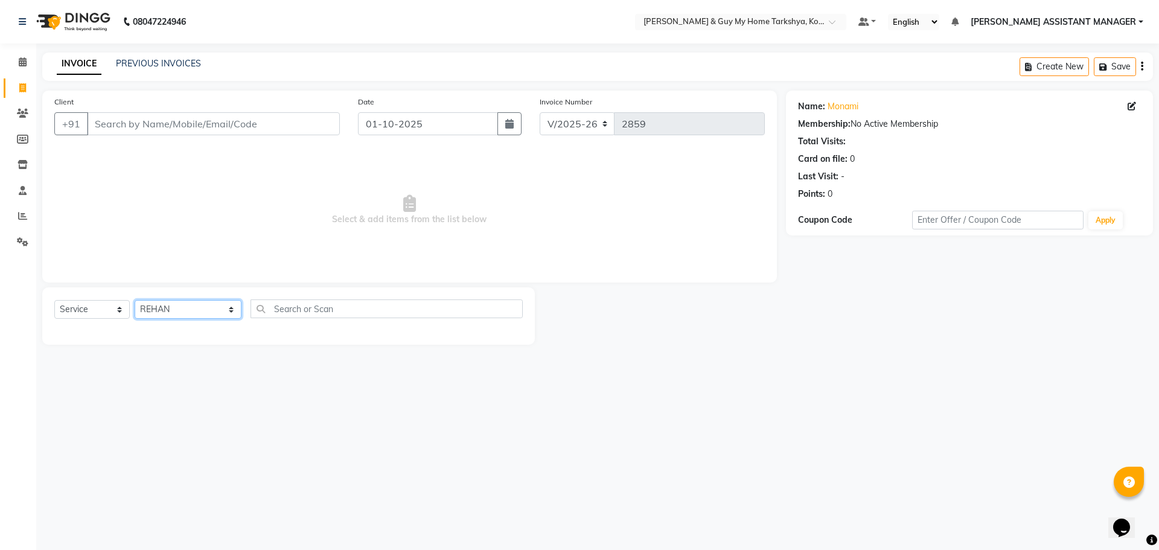
click at [135, 300] on select "Select Stylist ANKUR ANSHU ARCHANA ARSHAD ELVINA GANESH GLORY IRFAN JIYA KRISHN…" at bounding box center [188, 309] width 107 height 19
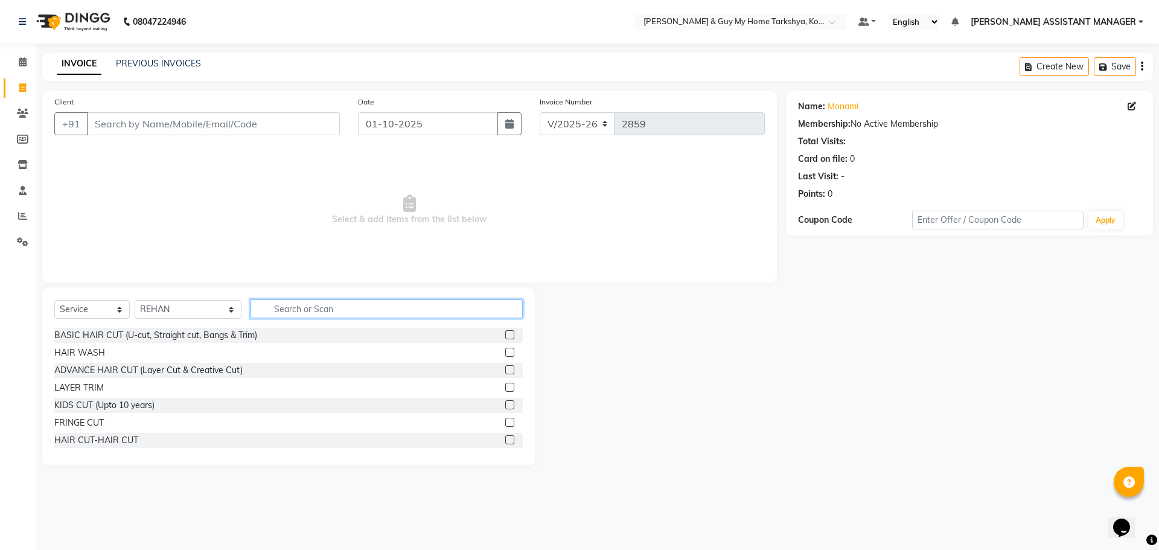
click at [287, 312] on input "text" at bounding box center [387, 308] width 273 height 19
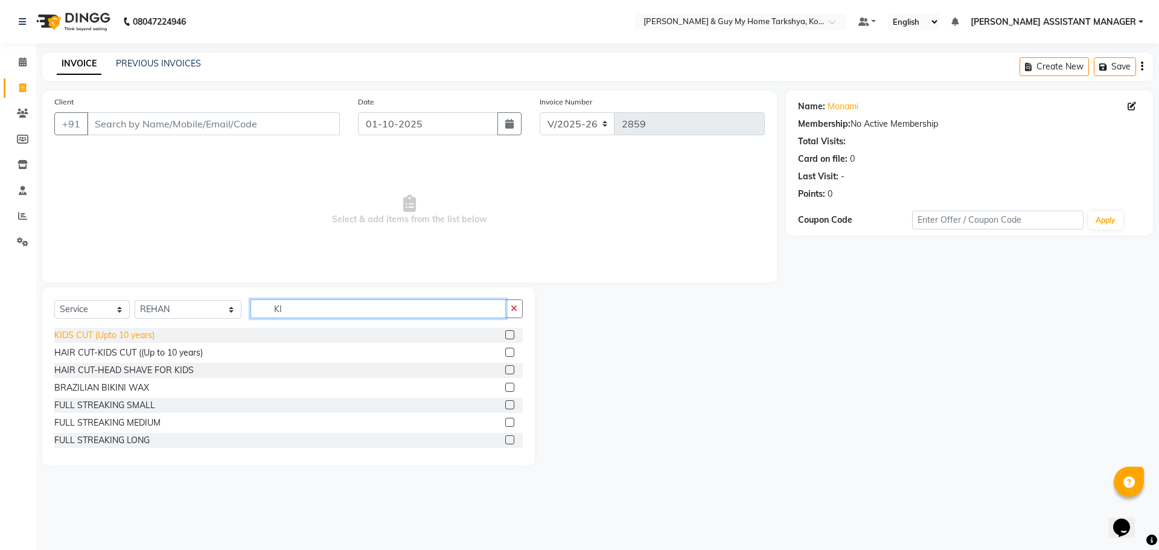
type input "KI"
click at [149, 339] on div "KIDS CUT (Upto 10 years)" at bounding box center [104, 335] width 100 height 13
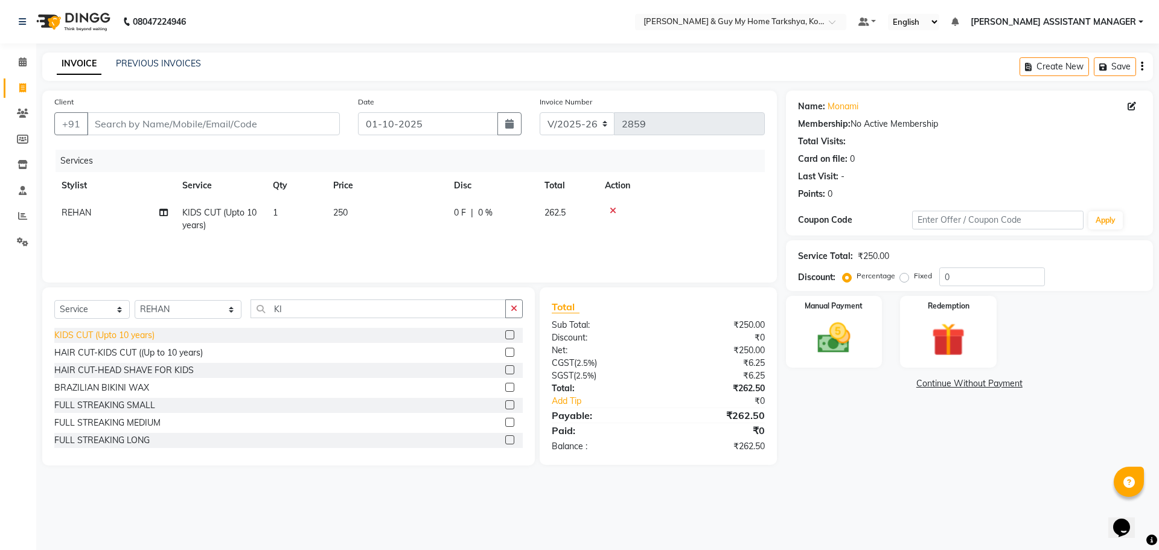
click at [119, 335] on div "KIDS CUT (Upto 10 years)" at bounding box center [104, 335] width 100 height 13
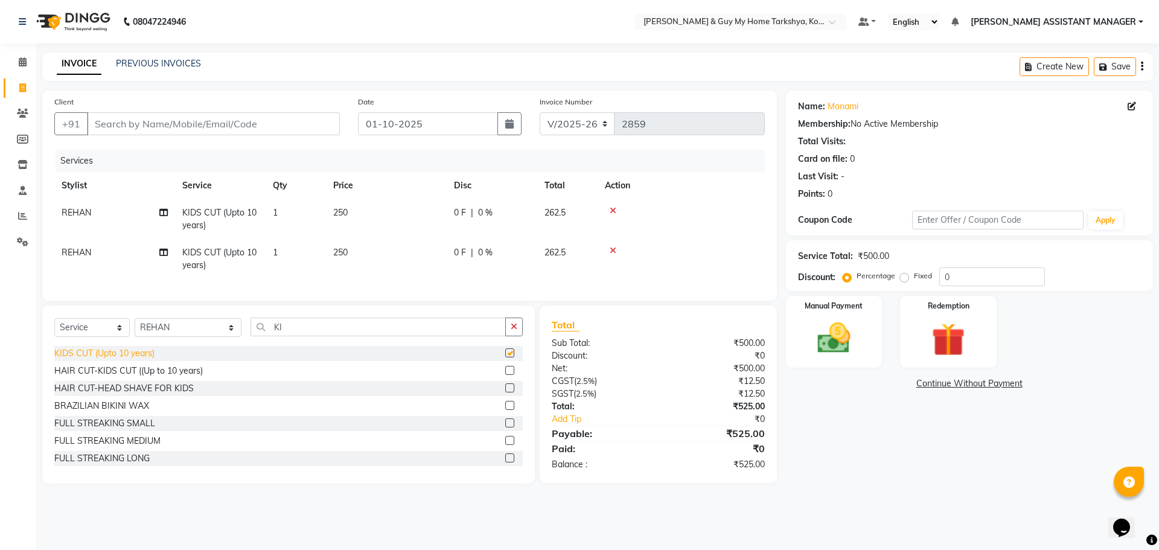
checkbox input "false"
click at [183, 377] on div "HAIR CUT-KIDS CUT ((Up to 10 years)" at bounding box center [128, 371] width 149 height 13
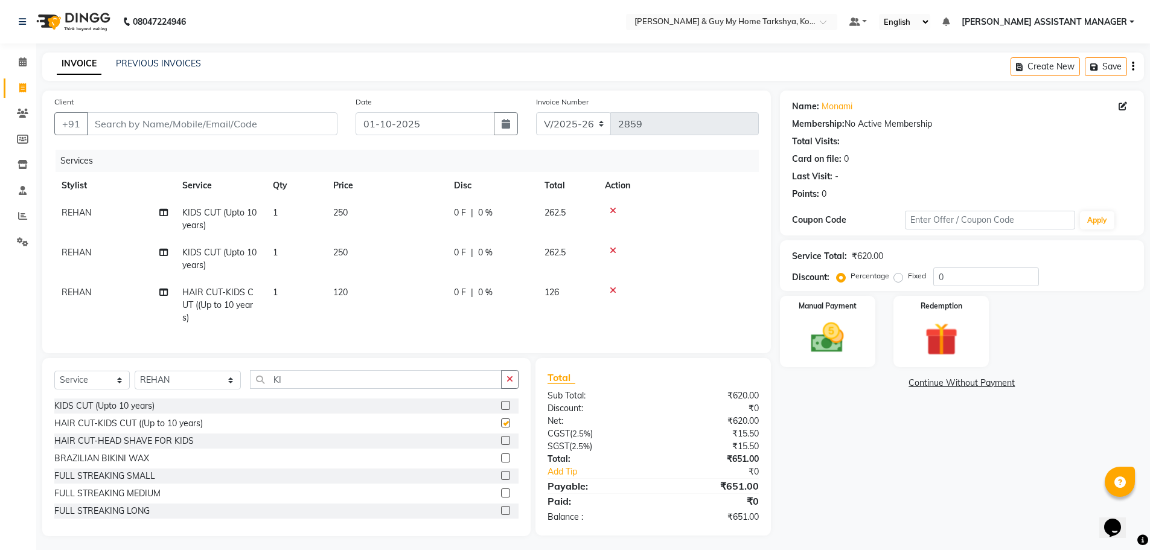
checkbox input "false"
click at [616, 253] on icon at bounding box center [613, 250] width 7 height 8
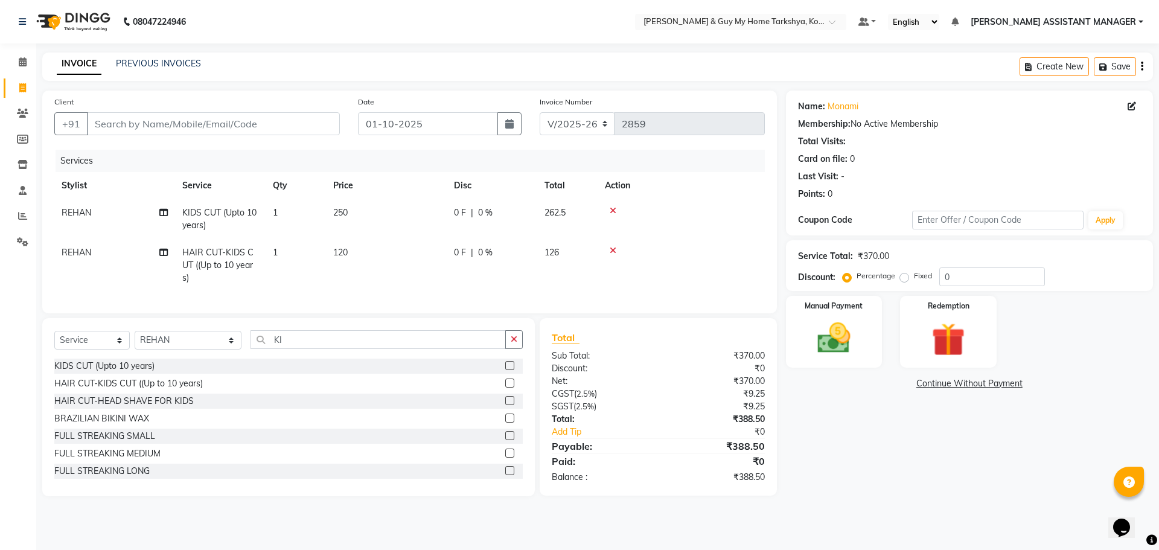
click at [613, 210] on icon at bounding box center [613, 211] width 7 height 8
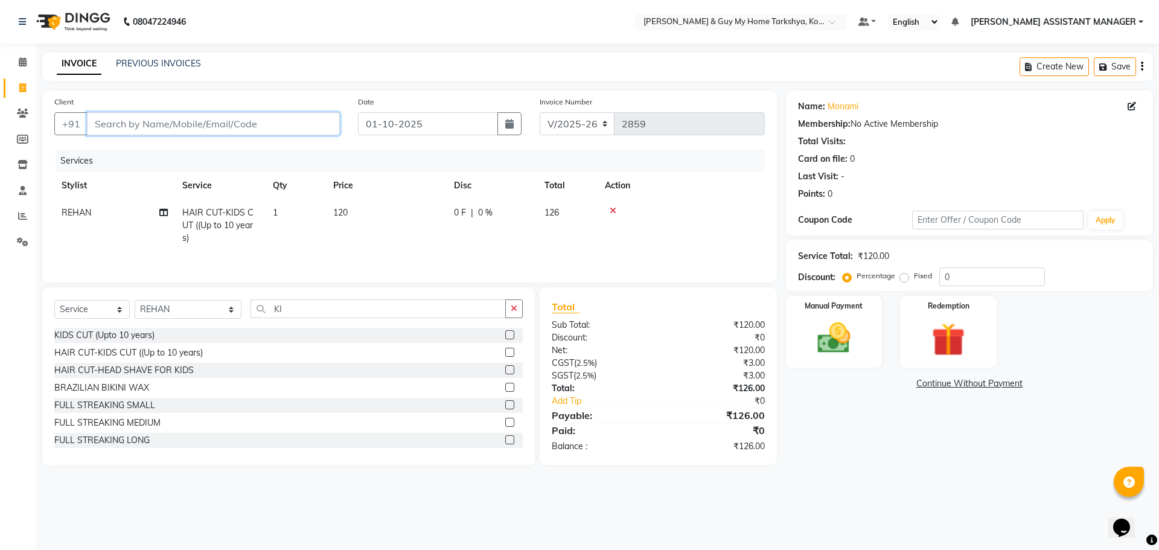
click at [289, 130] on input "Client" at bounding box center [213, 123] width 253 height 23
click at [184, 124] on input "Client" at bounding box center [213, 123] width 253 height 23
click at [188, 123] on input "Client" at bounding box center [213, 123] width 253 height 23
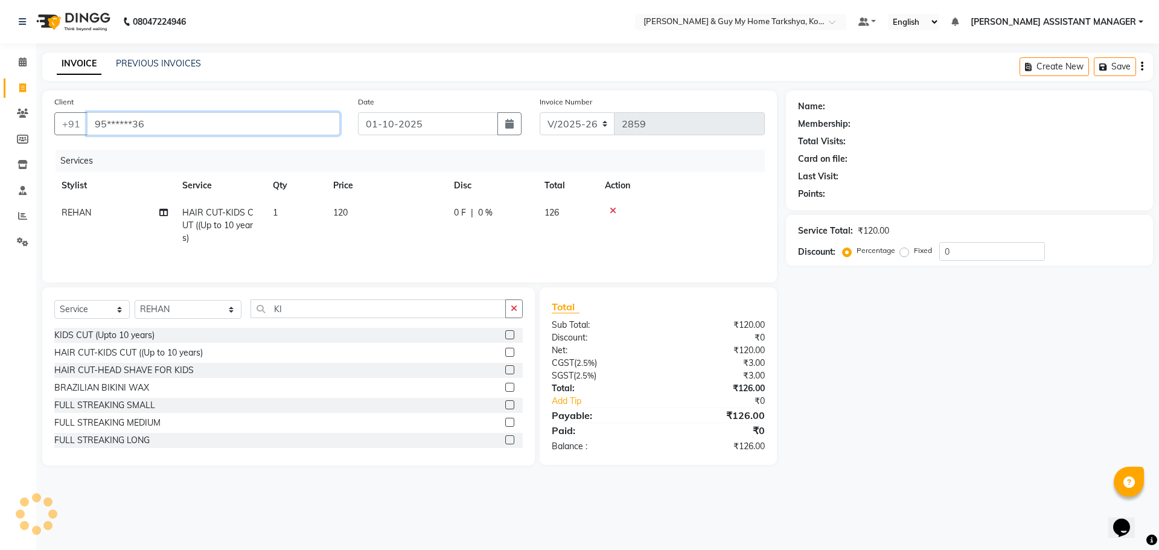
type input "95******36"
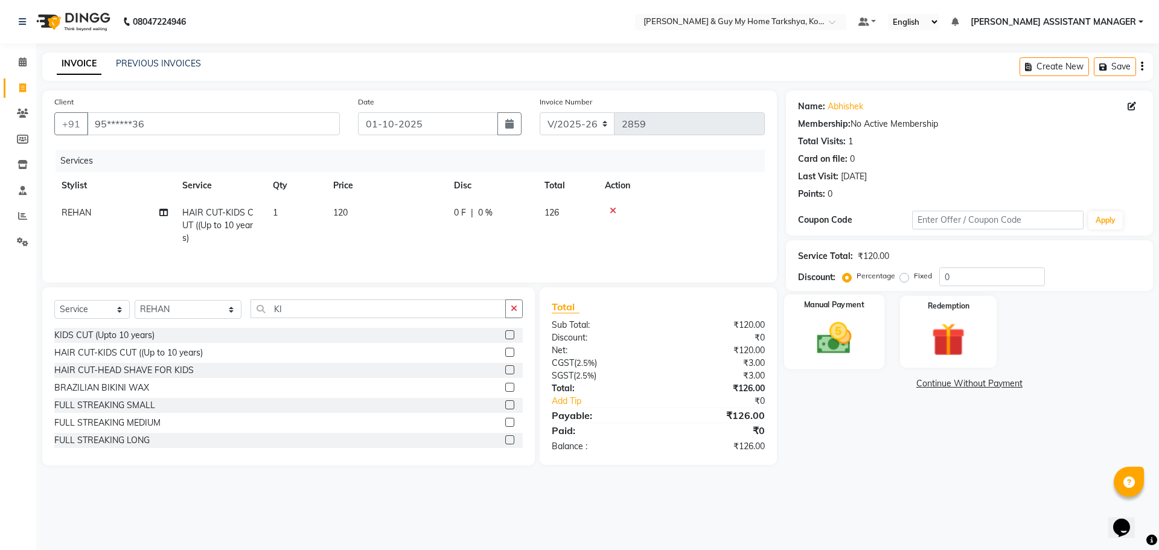
click at [848, 322] on img at bounding box center [834, 338] width 56 height 40
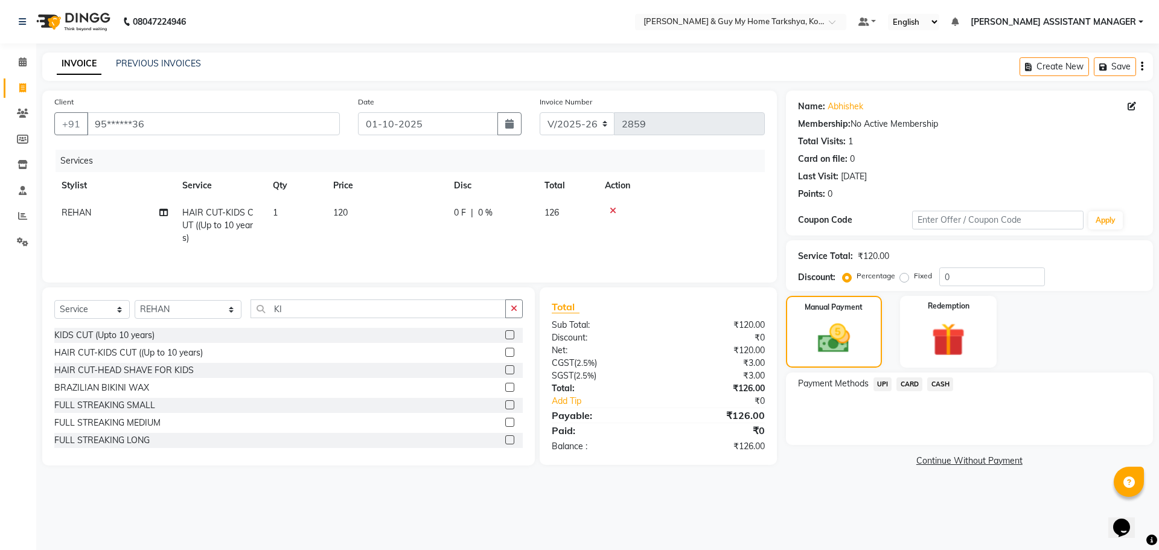
click at [883, 384] on span "UPI" at bounding box center [883, 384] width 19 height 14
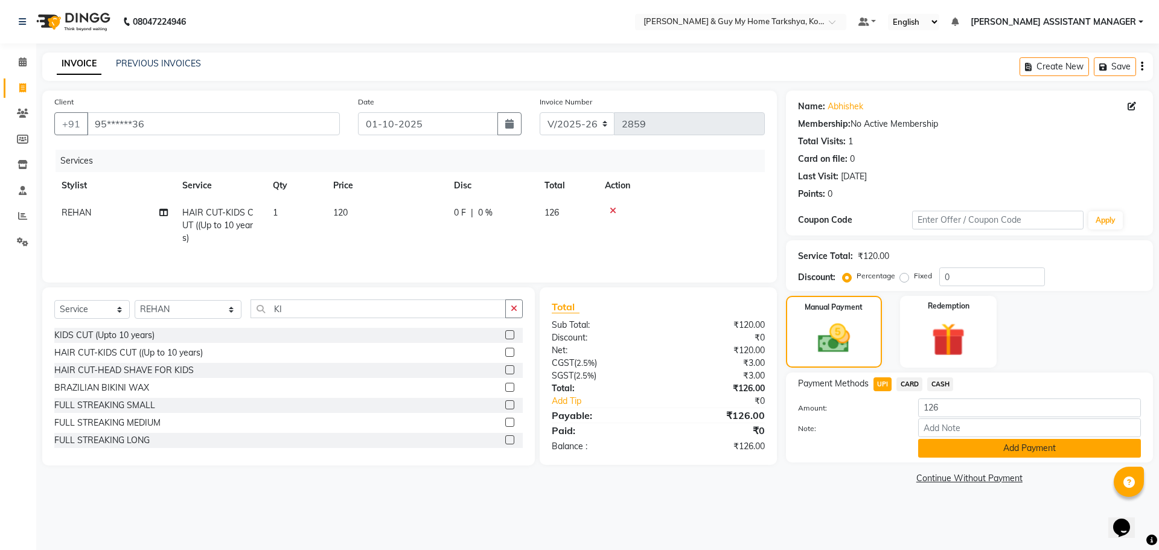
click at [972, 449] on button "Add Payment" at bounding box center [1029, 448] width 223 height 19
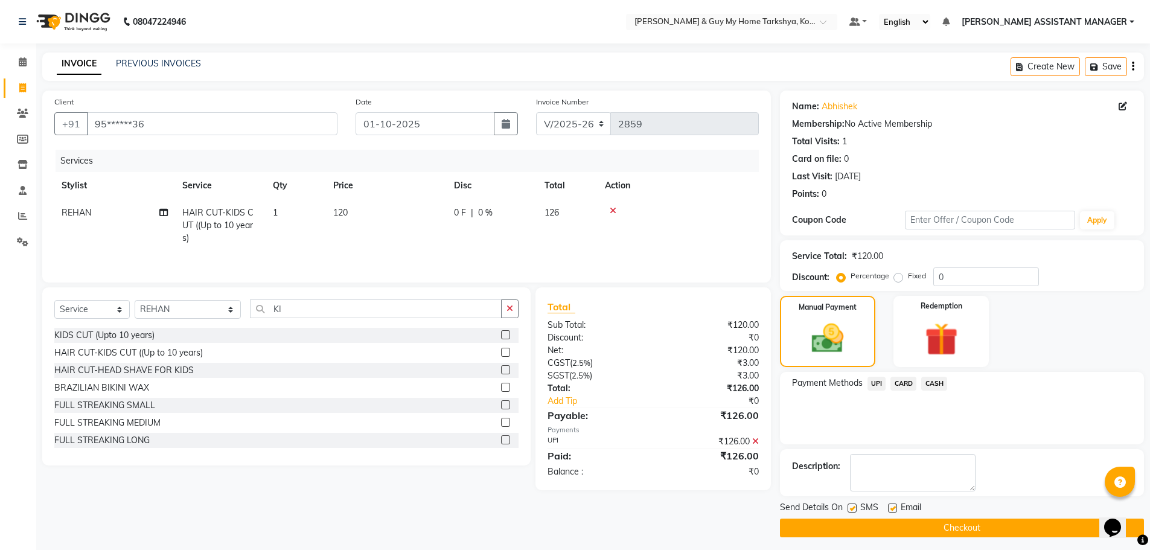
click at [948, 530] on button "Checkout" at bounding box center [962, 528] width 364 height 19
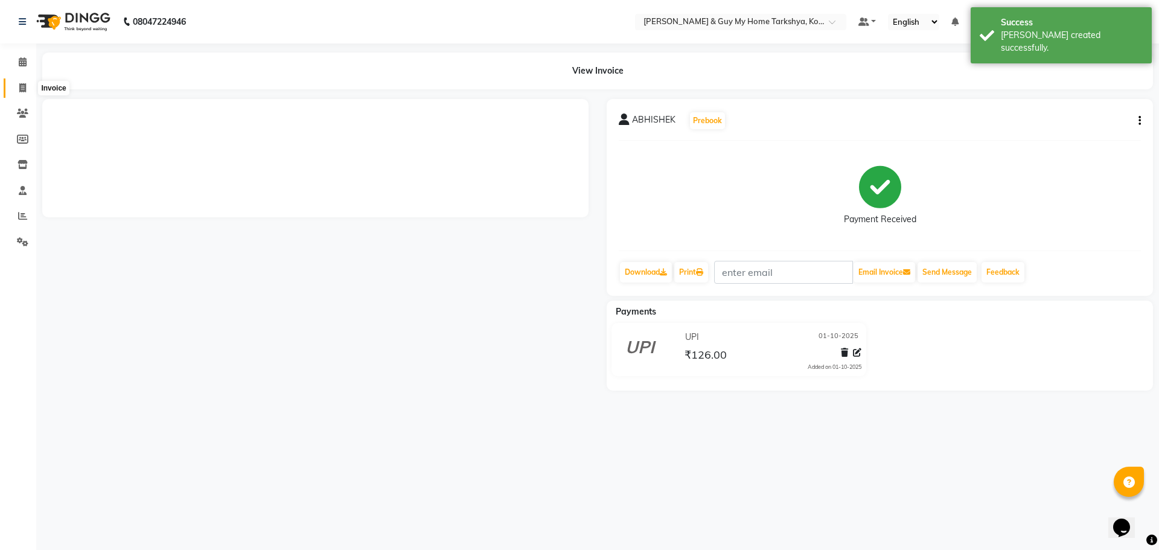
click at [21, 91] on icon at bounding box center [22, 87] width 7 height 9
select select "service"
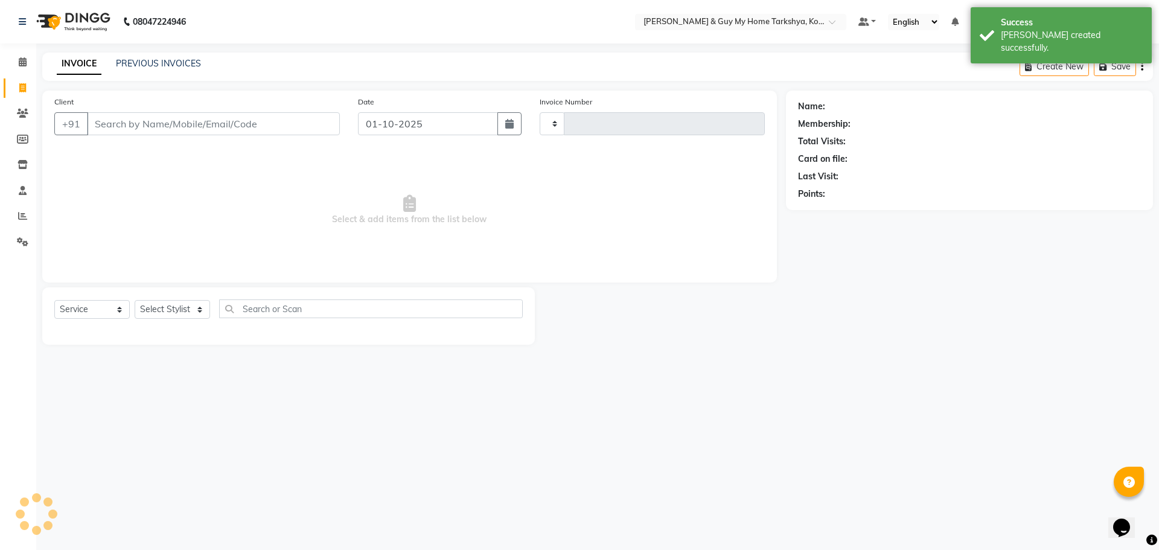
type input "2860"
select select "7902"
click at [838, 62] on div "INVOICE PREVIOUS INVOICES Create New Save" at bounding box center [597, 67] width 1111 height 28
click at [902, 77] on div "INVOICE PREVIOUS INVOICES Create New Save" at bounding box center [597, 67] width 1111 height 28
click at [988, 38] on div "Success Bill created successfully." at bounding box center [1061, 35] width 181 height 56
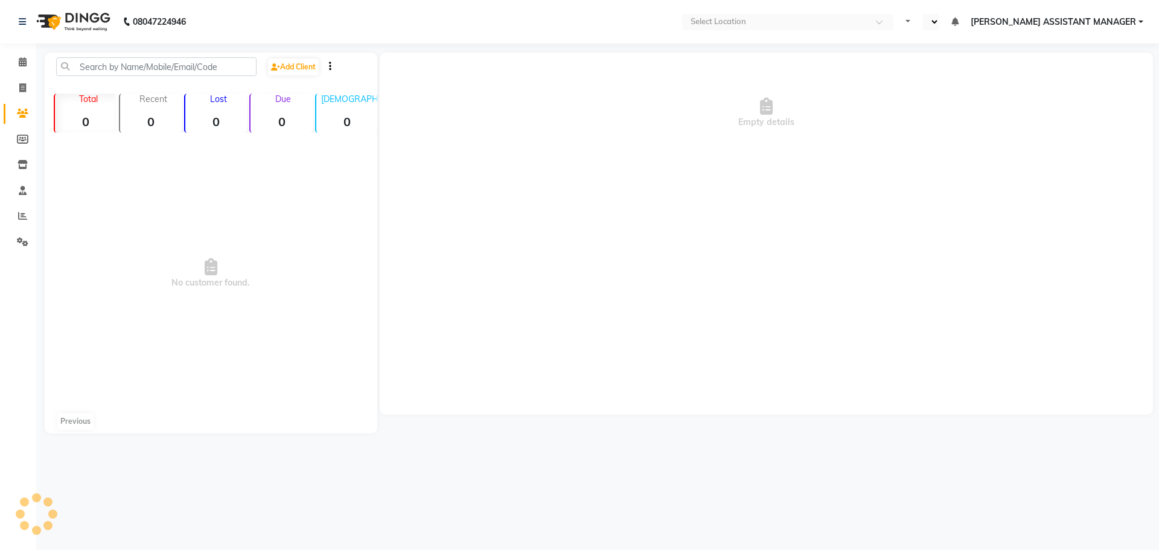
select select "en"
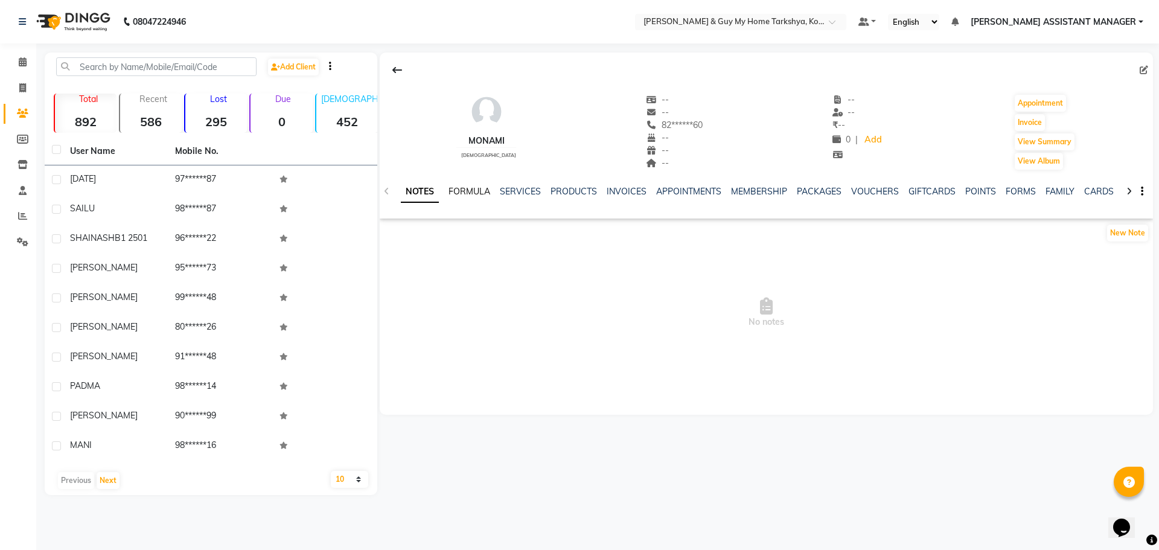
click at [478, 186] on link "FORMULA" at bounding box center [470, 191] width 42 height 11
click at [527, 186] on link "SERVICES" at bounding box center [519, 191] width 41 height 11
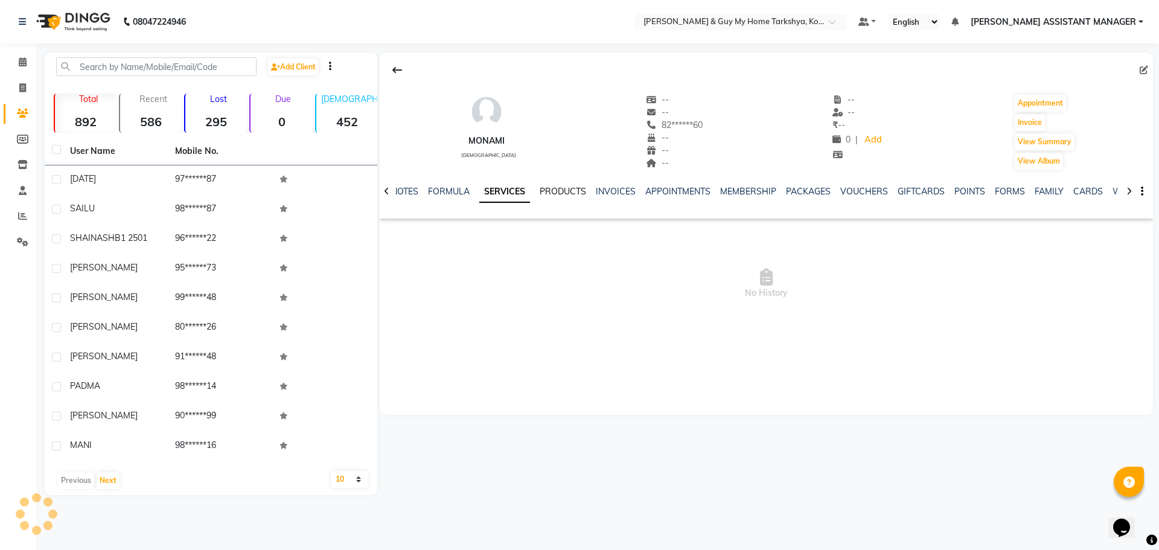
click at [566, 192] on link "PRODUCTS" at bounding box center [563, 191] width 46 height 11
click at [591, 185] on div "NOTES FORMULA SERVICES PRODUCTS INVOICES APPOINTMENTS MEMBERSHIP PACKAGES VOUCH…" at bounding box center [767, 192] width 774 height 42
click at [606, 193] on link "INVOICES" at bounding box center [608, 191] width 40 height 11
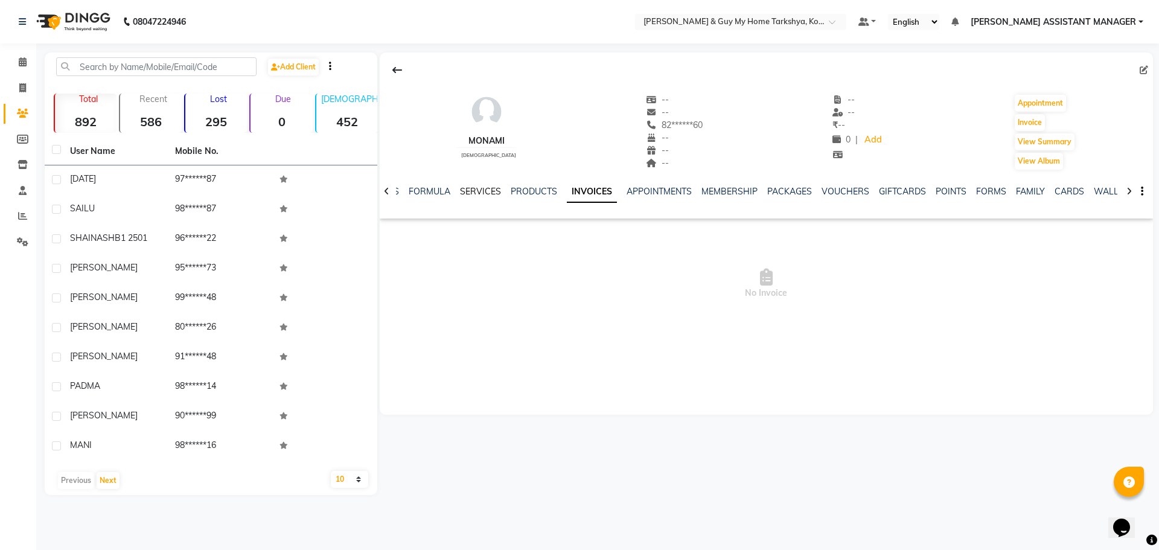
click at [482, 190] on link "SERVICES" at bounding box center [480, 191] width 41 height 11
